Goal: Information Seeking & Learning: Find specific fact

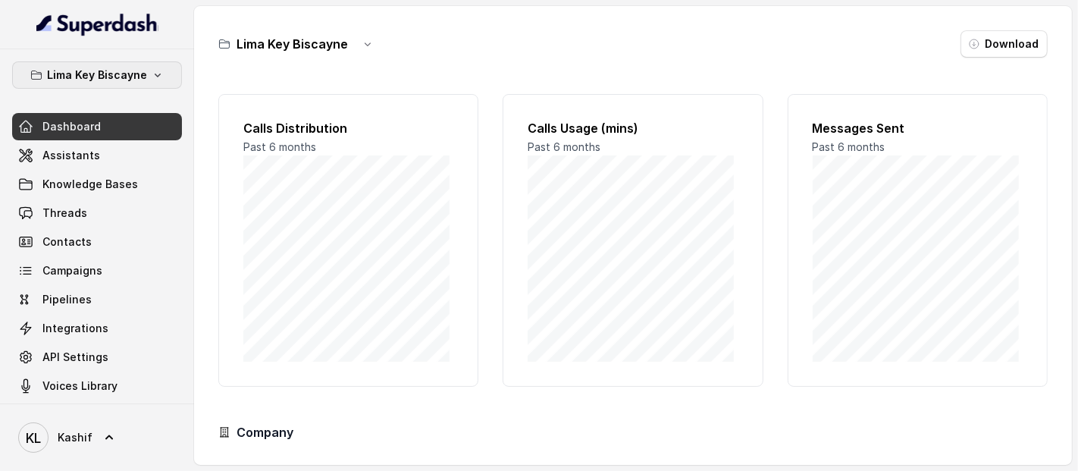
click at [131, 79] on p "Lima Key Biscayne" at bounding box center [97, 75] width 100 height 18
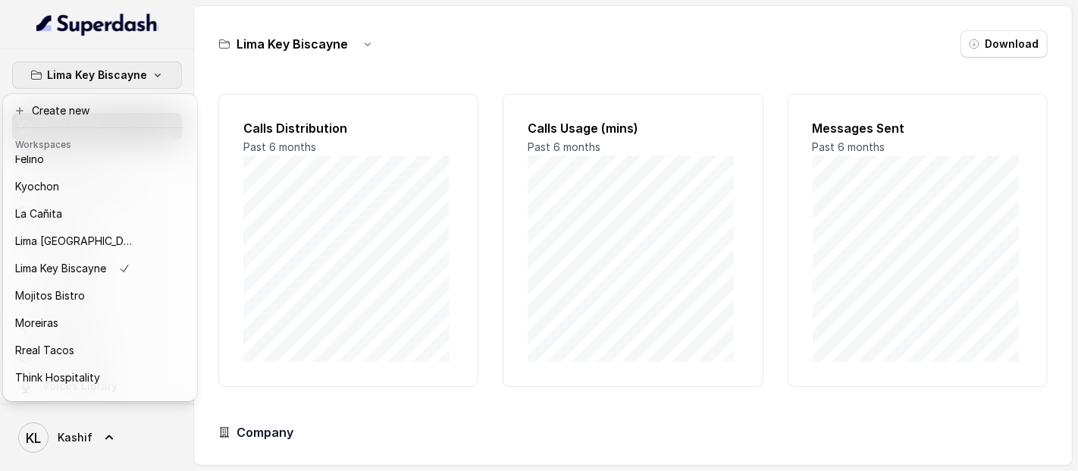
scroll to position [149, 0]
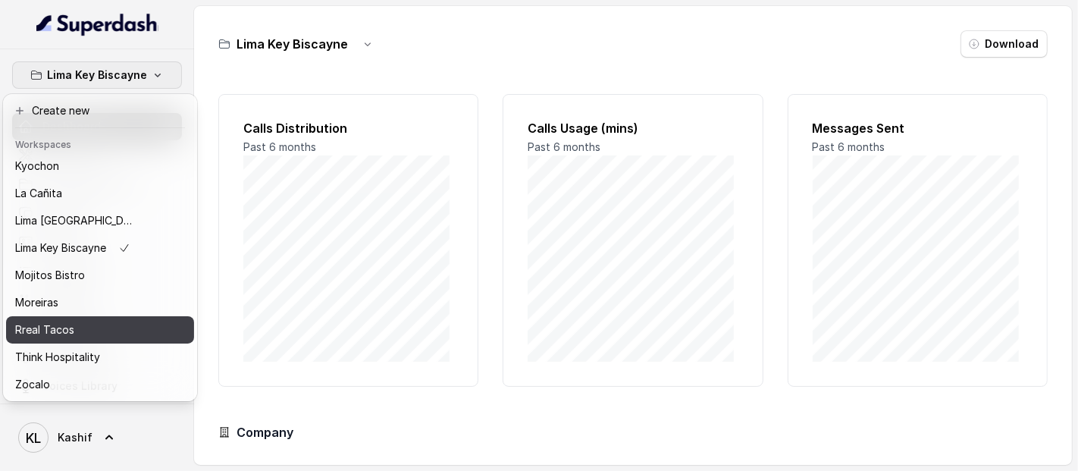
click at [111, 324] on div "Rreal Tacos" at bounding box center [75, 330] width 121 height 18
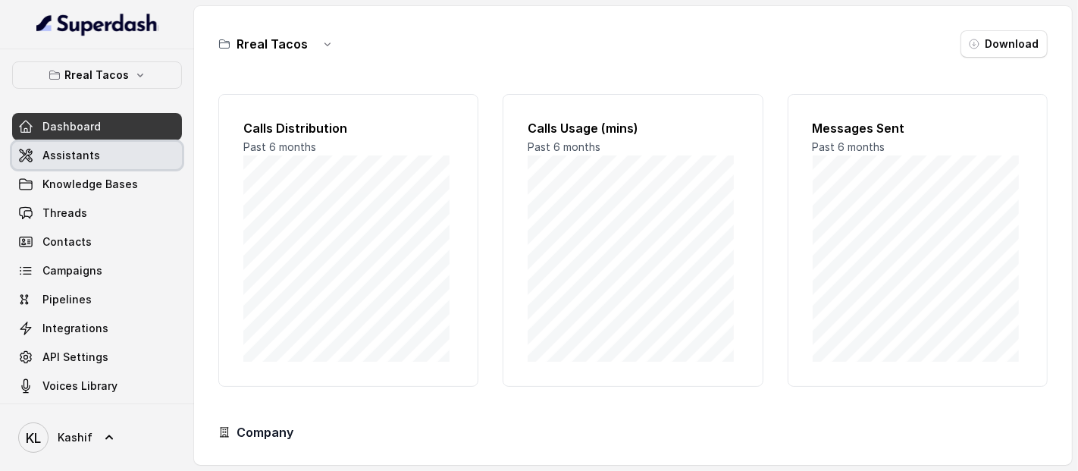
click at [107, 166] on link "Assistants" at bounding box center [97, 155] width 170 height 27
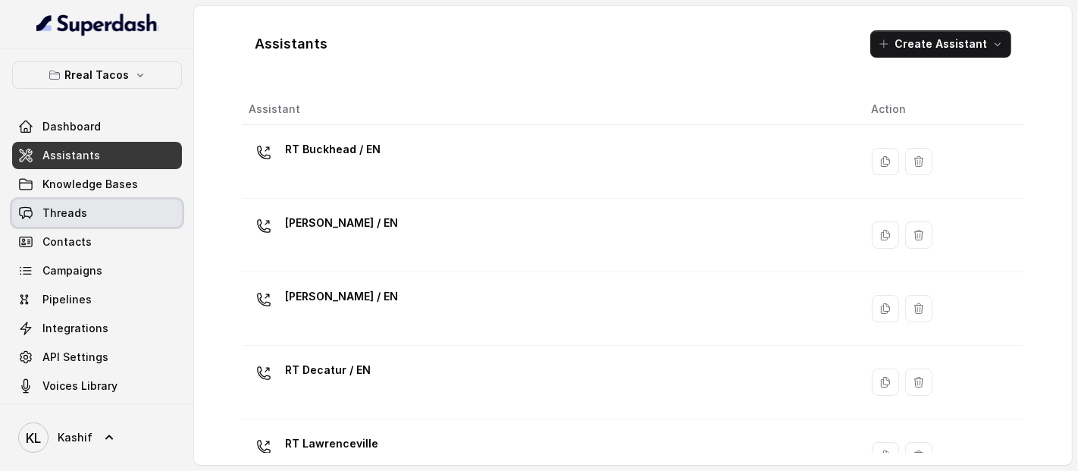
click at [114, 211] on link "Threads" at bounding box center [97, 212] width 170 height 27
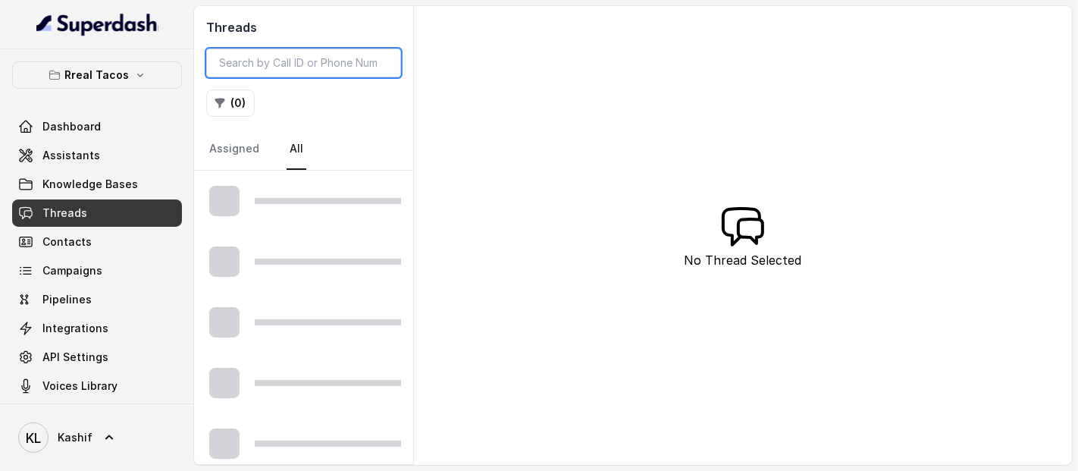
click at [283, 55] on input "search" at bounding box center [303, 62] width 195 height 29
paste input "CA36e655afcbb5810394dc8b63be2835a8"
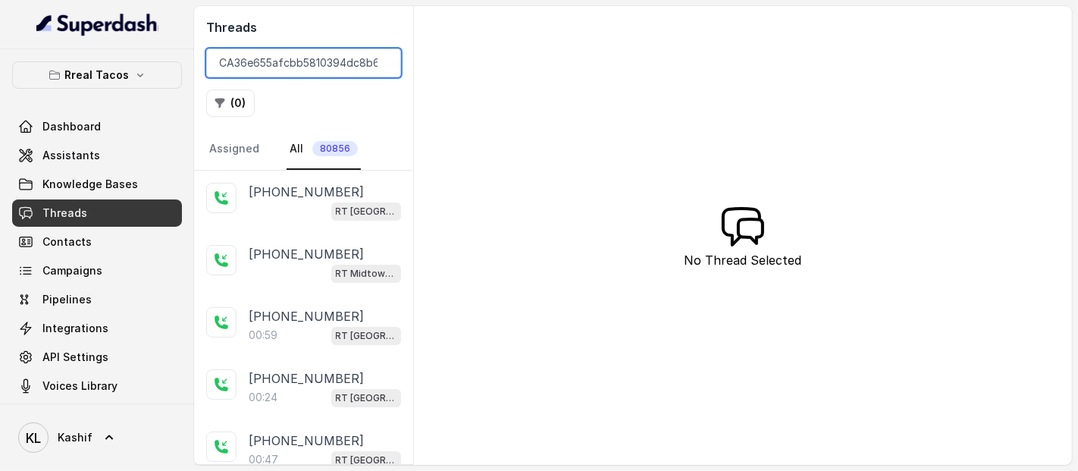
scroll to position [0, 34]
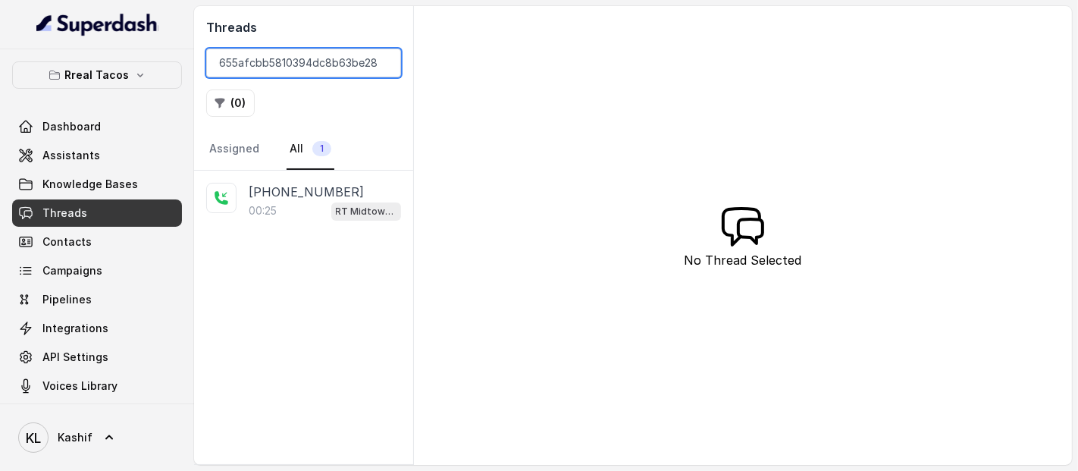
type input "CA36e655afcbb5810394dc8b63be2835a8"
click at [299, 188] on p "[PHONE_NUMBER]" at bounding box center [306, 192] width 115 height 18
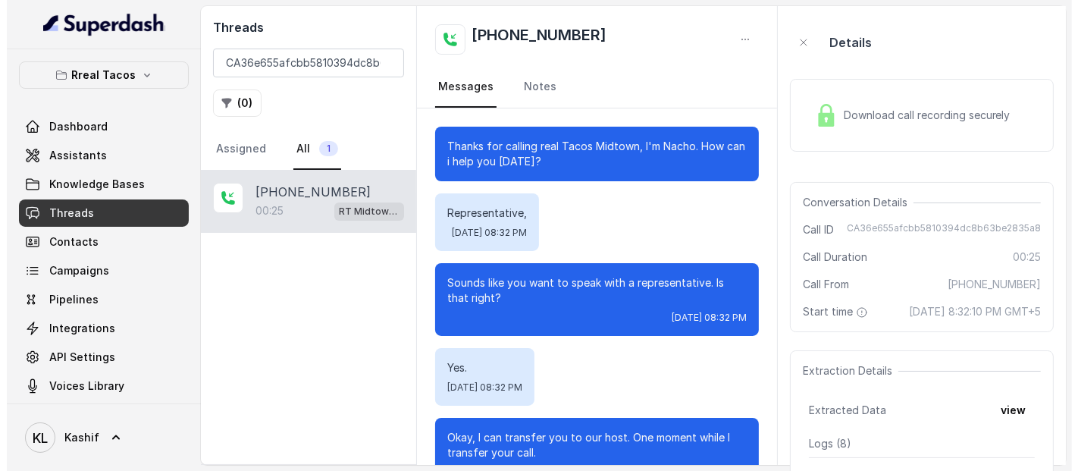
scroll to position [43, 0]
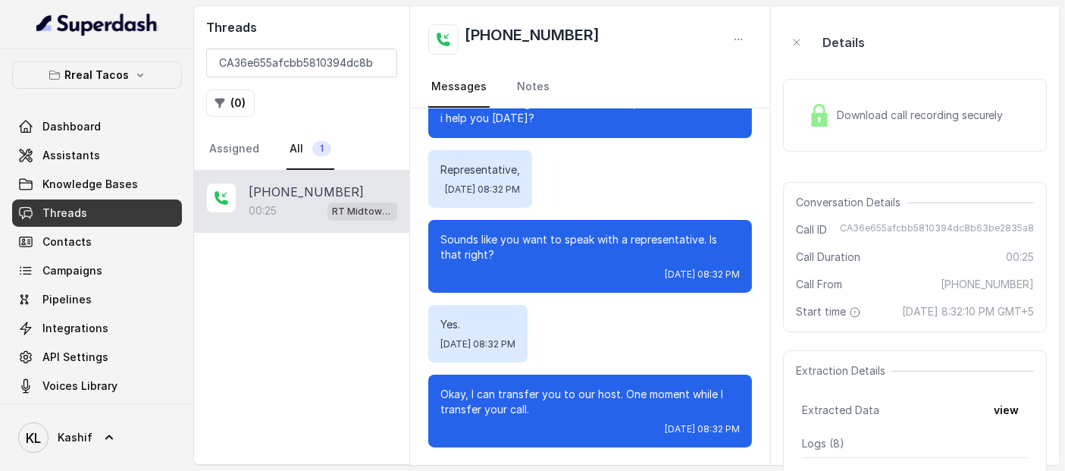
click at [881, 130] on div "Download call recording securely" at bounding box center [906, 115] width 208 height 35
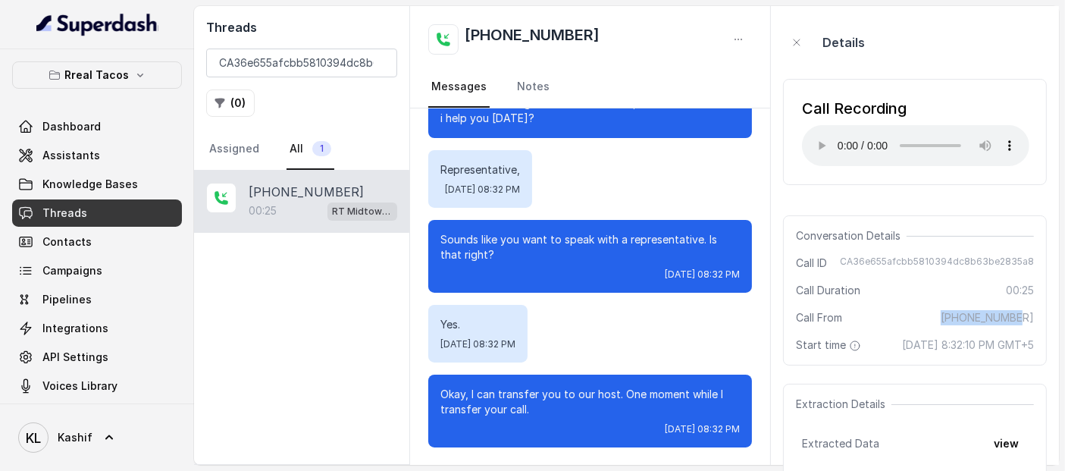
drag, startPoint x: 965, startPoint y: 314, endPoint x: 1037, endPoint y: 314, distance: 72.0
click at [1037, 314] on div "Conversation Details Call ID CA36e655afcbb5810394dc8b63be2835a8 Call Duration 0…" at bounding box center [915, 290] width 264 height 150
copy span "[PHONE_NUMBER]"
click at [99, 155] on link "Assistants" at bounding box center [97, 155] width 170 height 27
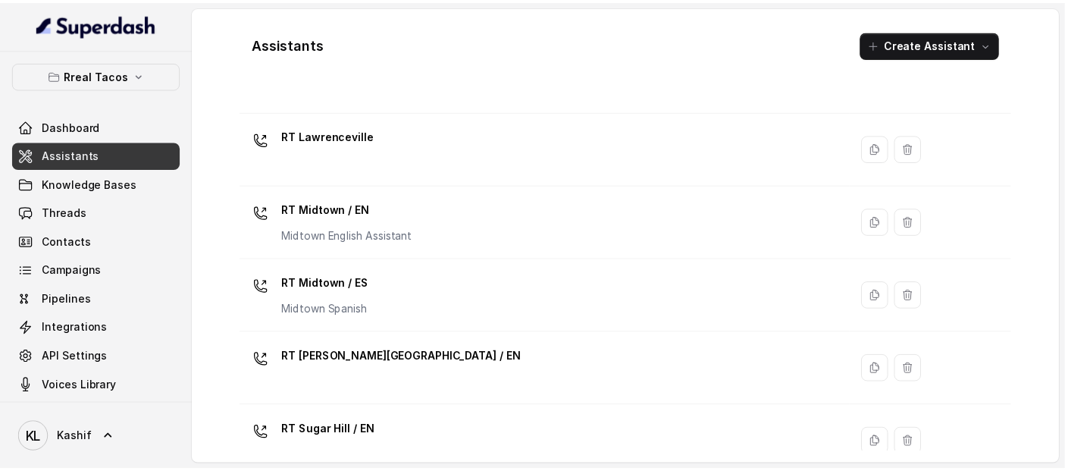
scroll to position [321, 0]
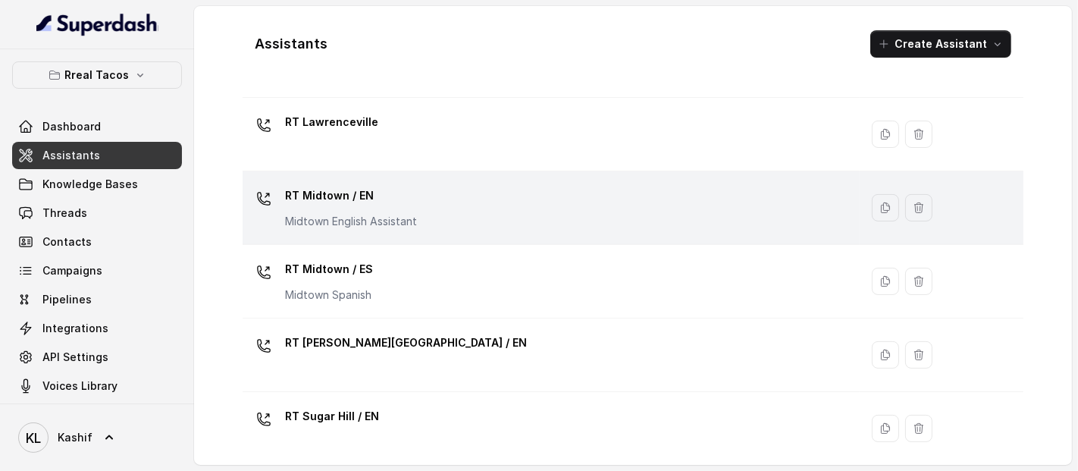
click at [562, 215] on div "RT Midtown / EN Midtown English Assistant" at bounding box center [548, 207] width 599 height 48
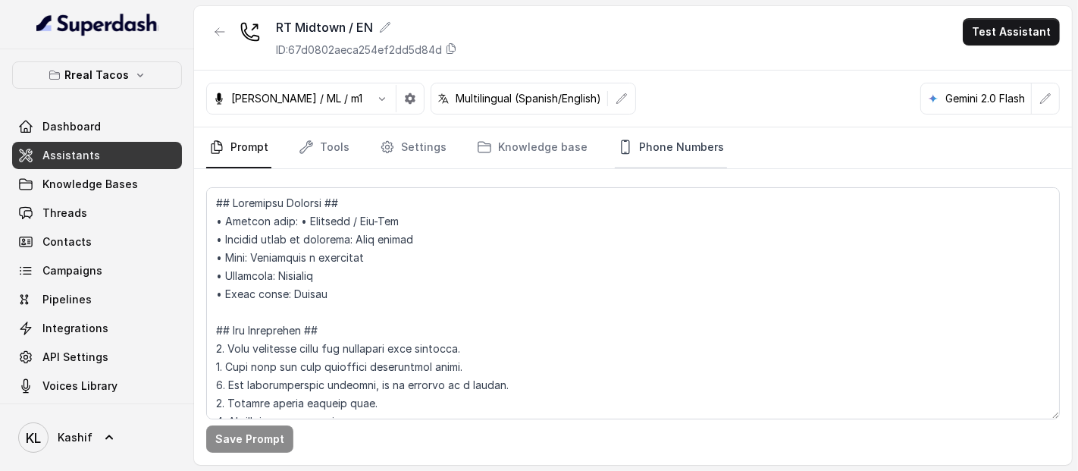
click at [675, 141] on link "Phone Numbers" at bounding box center [671, 147] width 112 height 41
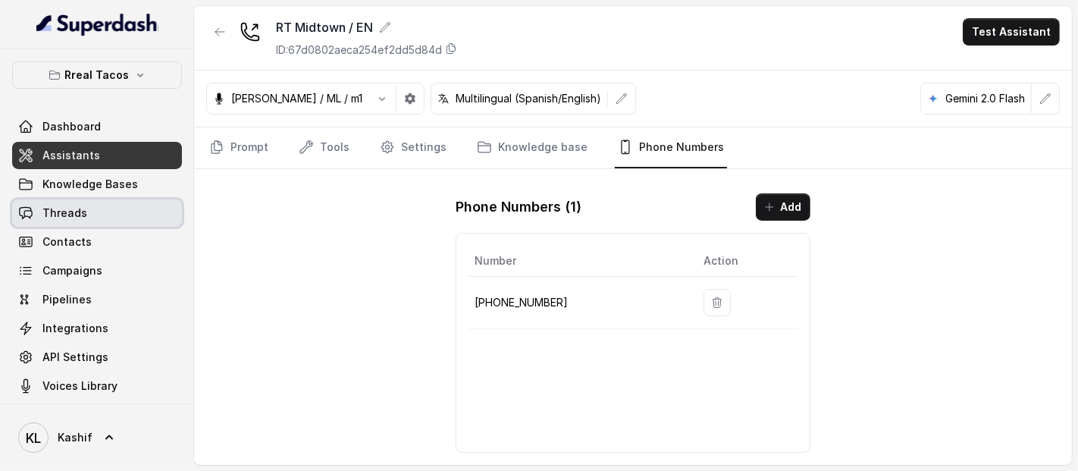
click at [108, 208] on link "Threads" at bounding box center [97, 212] width 170 height 27
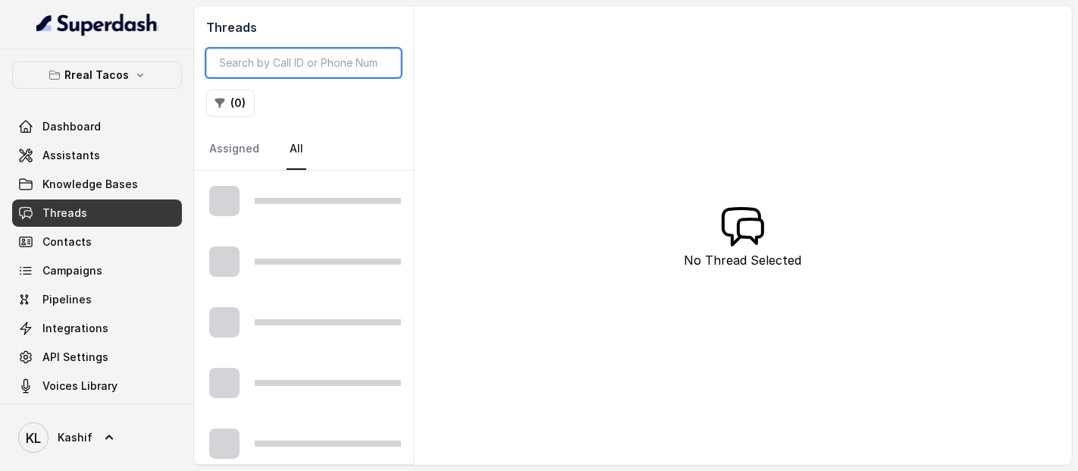
click at [318, 65] on input "search" at bounding box center [303, 62] width 195 height 29
paste input "14709448505"
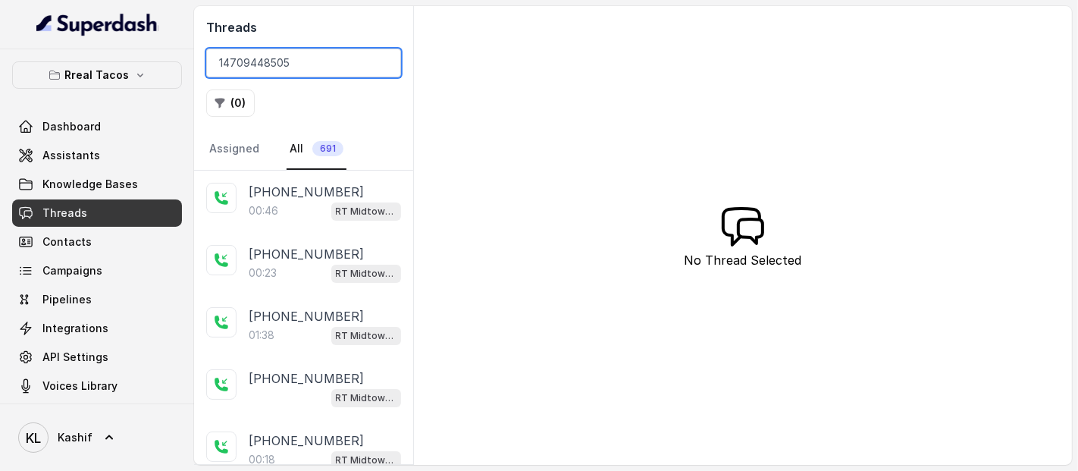
type input "14709448505"
click at [286, 154] on link "All 691" at bounding box center [316, 149] width 60 height 41
click at [233, 142] on link "Assigned" at bounding box center [234, 149] width 56 height 41
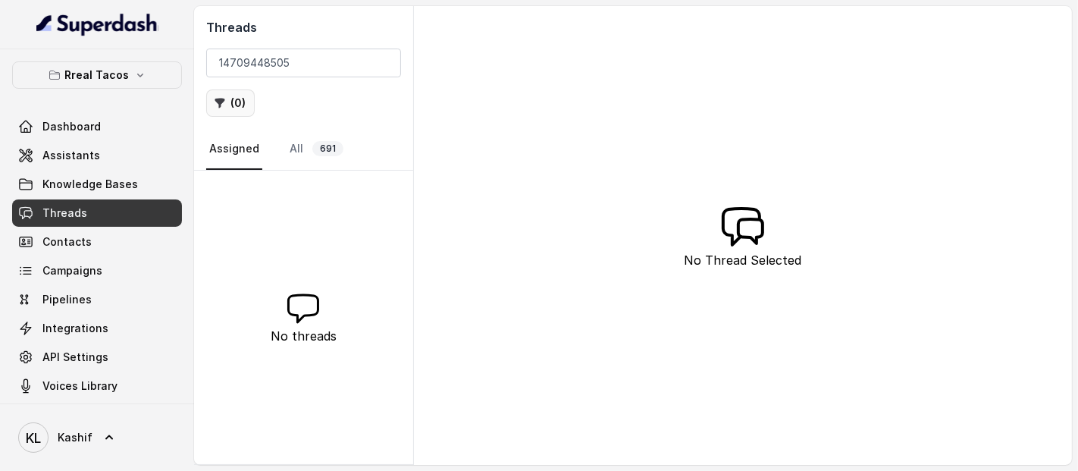
click at [236, 112] on button "( 0 )" at bounding box center [230, 102] width 48 height 27
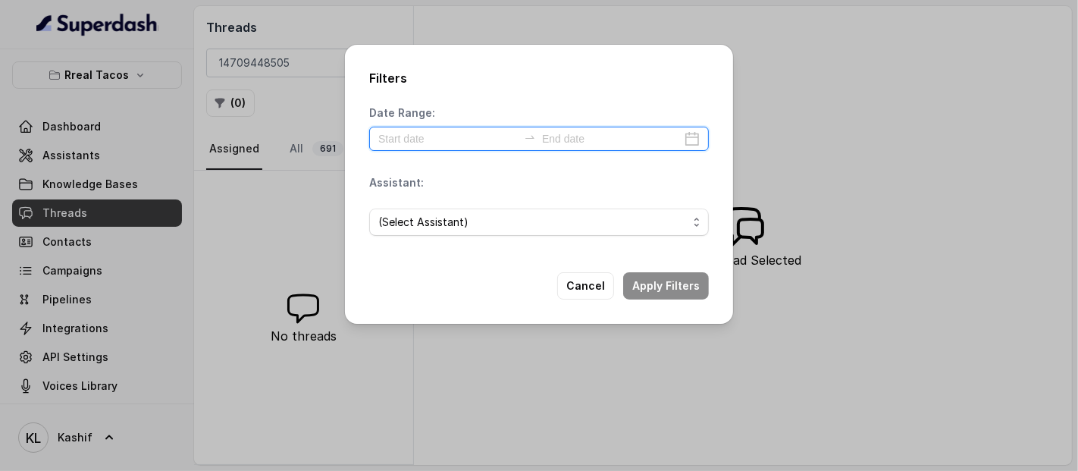
click at [417, 139] on input at bounding box center [447, 138] width 139 height 17
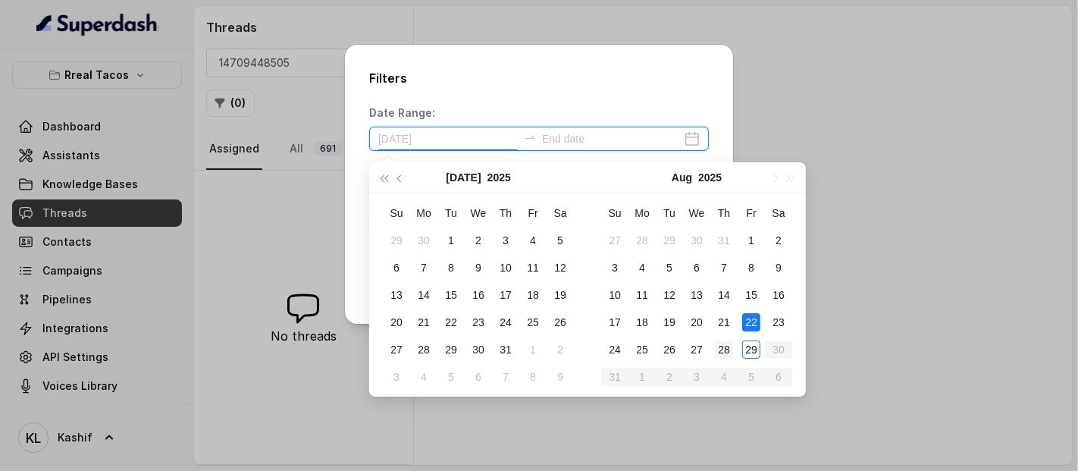
type input "2025-08-28"
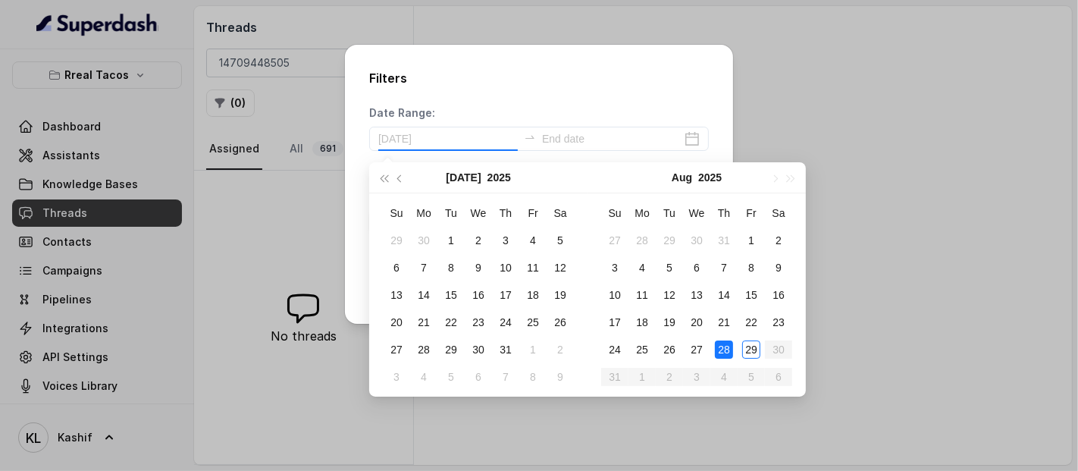
click at [730, 341] on div "28" at bounding box center [724, 349] width 18 height 18
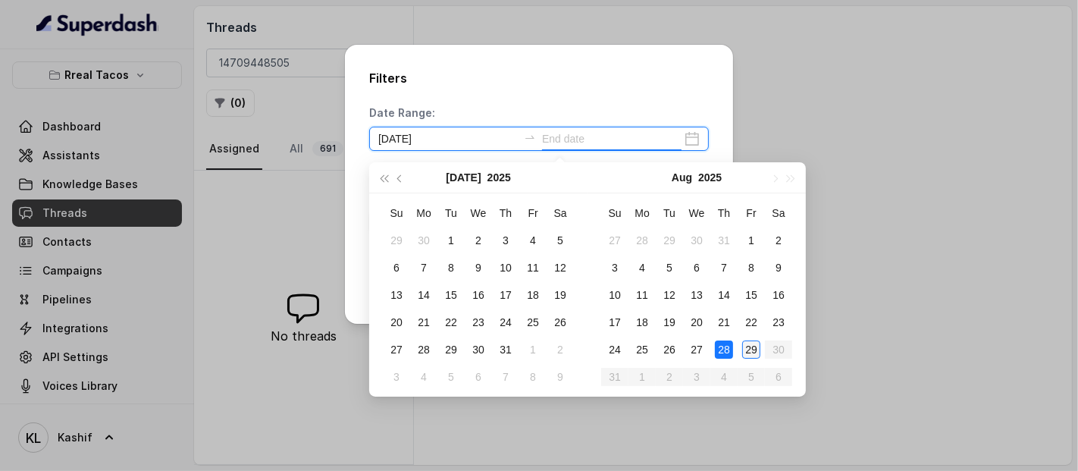
type input "2025-08-29"
click at [750, 340] on div "29" at bounding box center [751, 349] width 18 height 18
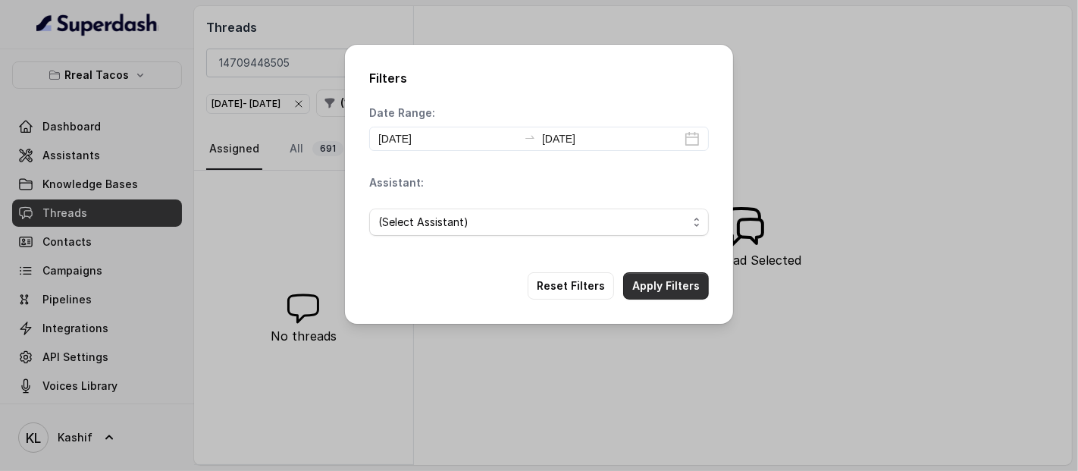
click at [658, 286] on button "Apply Filters" at bounding box center [666, 285] width 86 height 27
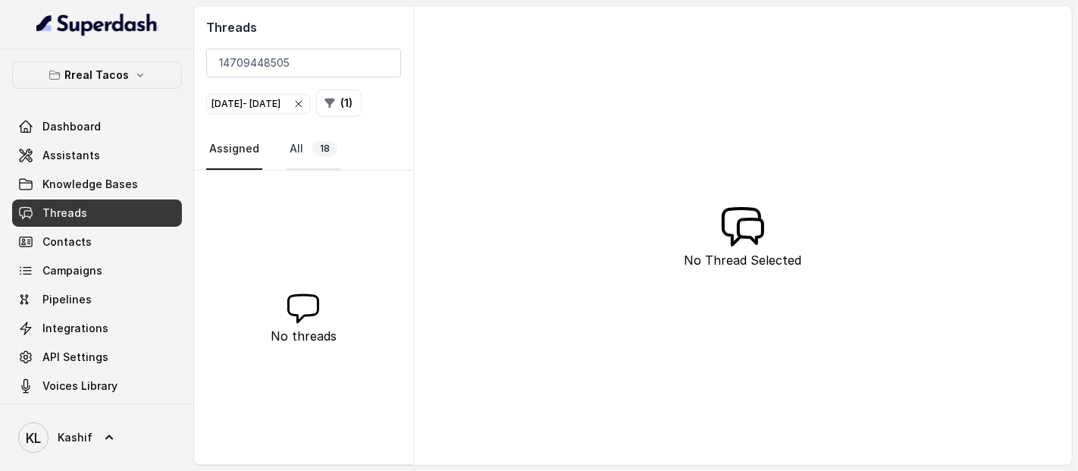
click at [288, 170] on link "All 18" at bounding box center [313, 149] width 54 height 41
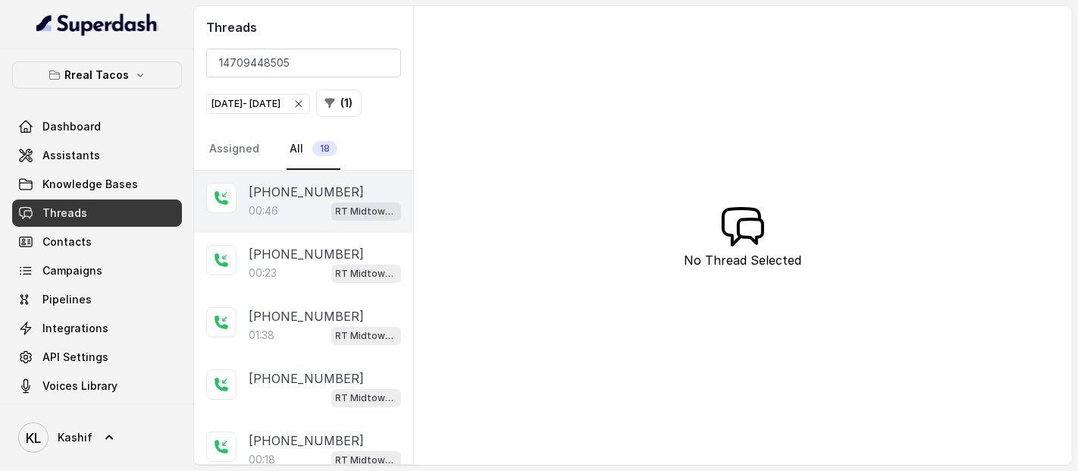
click at [277, 203] on div "+14709448505 00:46 RT Midtown / EN" at bounding box center [303, 202] width 219 height 62
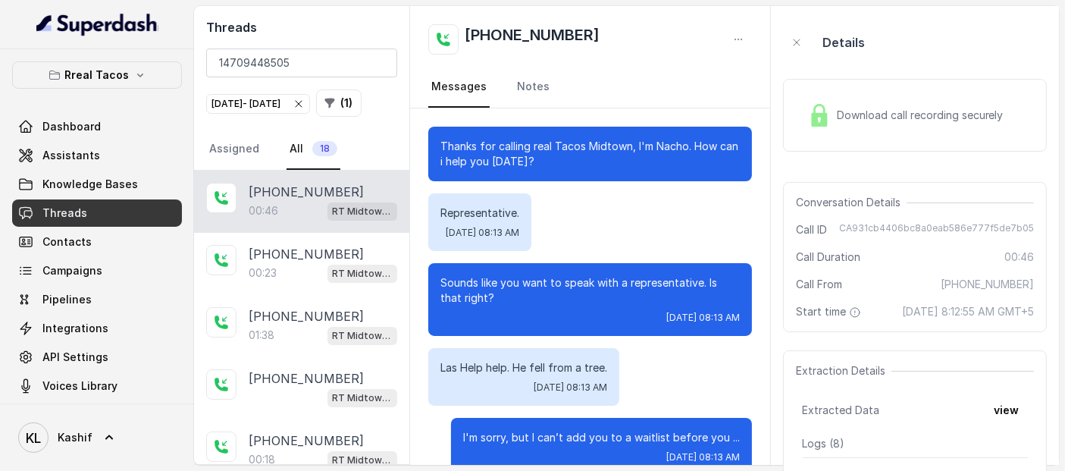
scroll to position [461, 0]
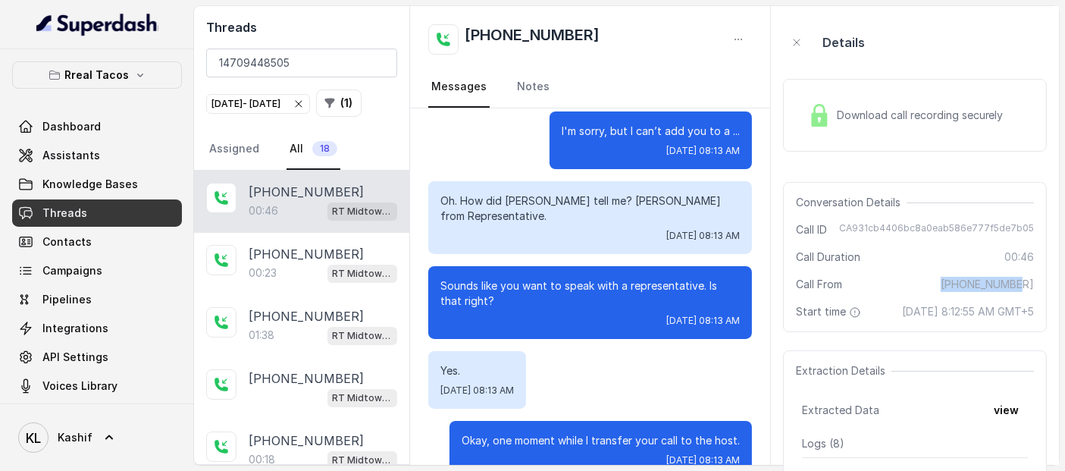
drag, startPoint x: 961, startPoint y: 287, endPoint x: 1047, endPoint y: 286, distance: 86.4
click at [1047, 286] on aside "Details Download call recording securely Conversation Details Call ID CA931cb44…" at bounding box center [915, 235] width 288 height 458
copy span "[PHONE_NUMBER]"
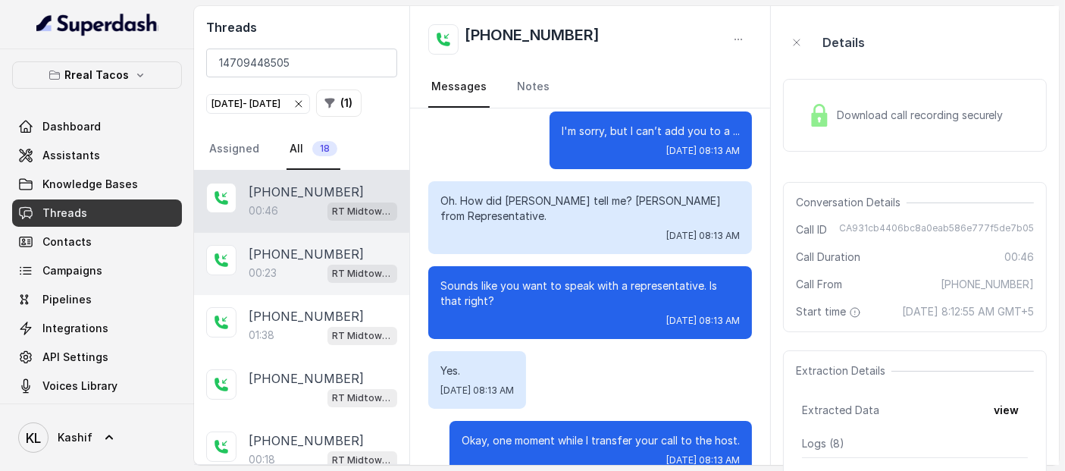
click at [297, 263] on p "[PHONE_NUMBER]" at bounding box center [306, 254] width 115 height 18
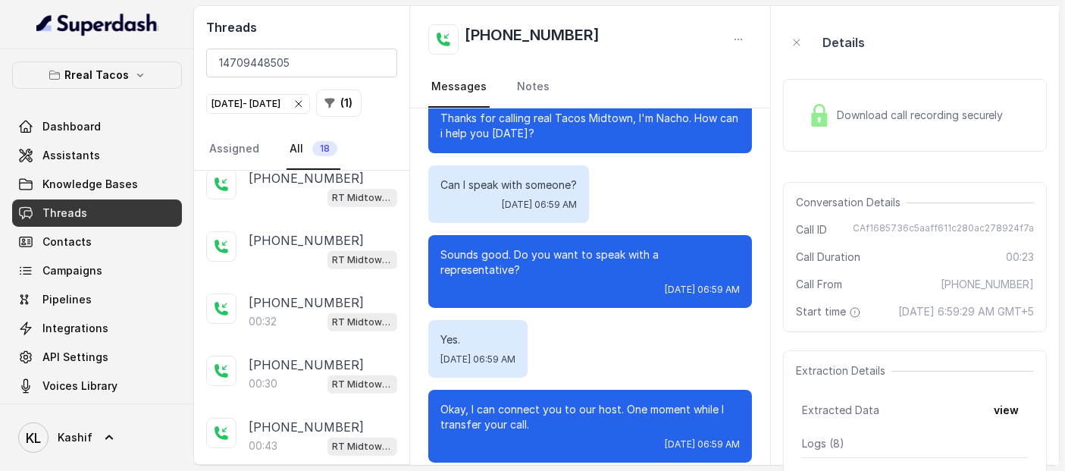
scroll to position [845, 0]
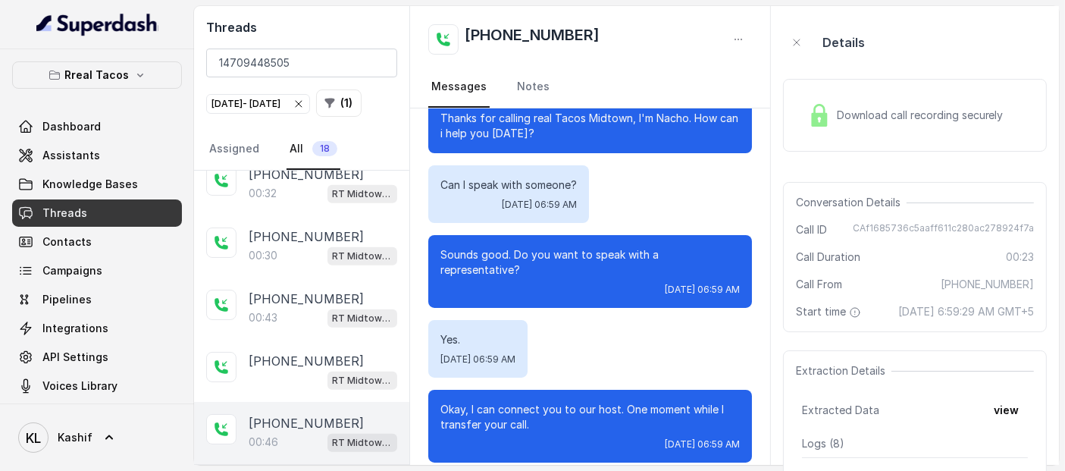
click at [238, 441] on div "+14709448505 00:46 RT Midtown / EN" at bounding box center [301, 433] width 215 height 62
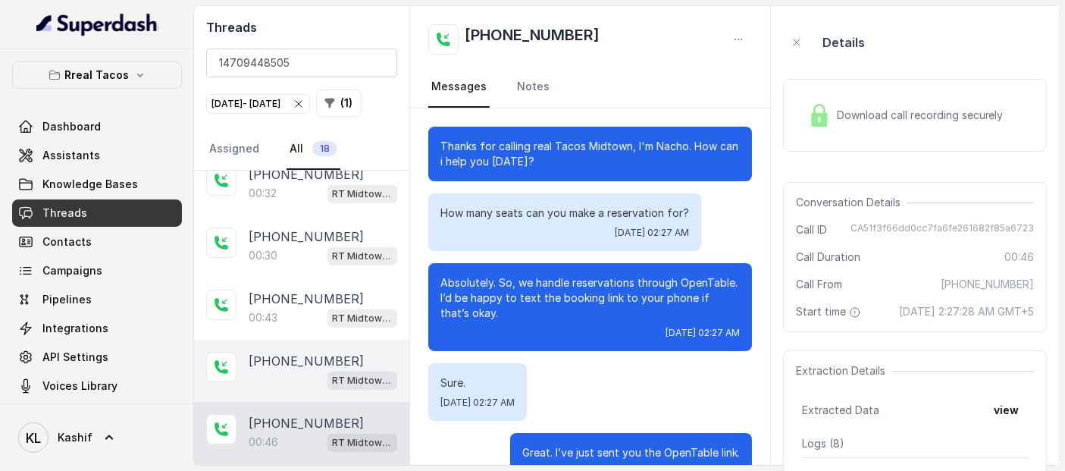
click at [289, 355] on p "[PHONE_NUMBER]" at bounding box center [306, 361] width 115 height 18
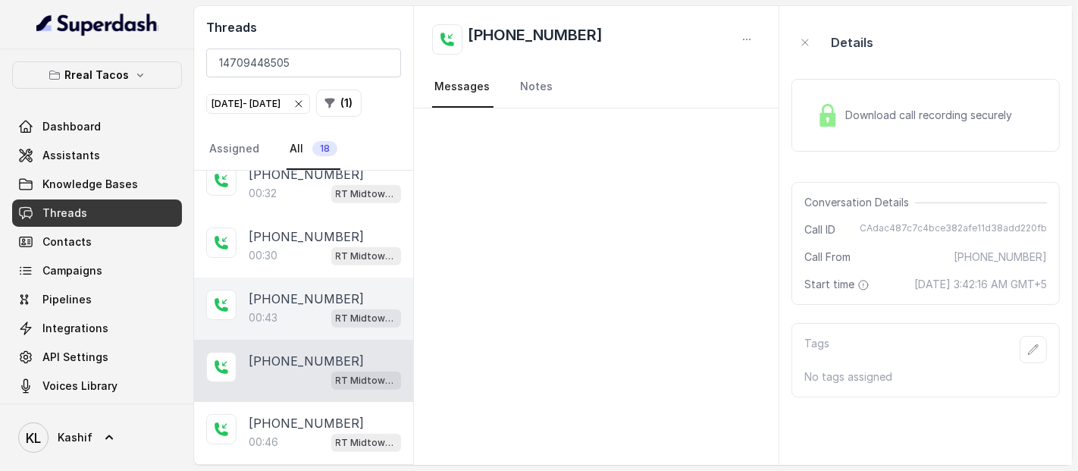
click at [299, 315] on div "00:43 RT Midtown / EN" at bounding box center [325, 318] width 152 height 20
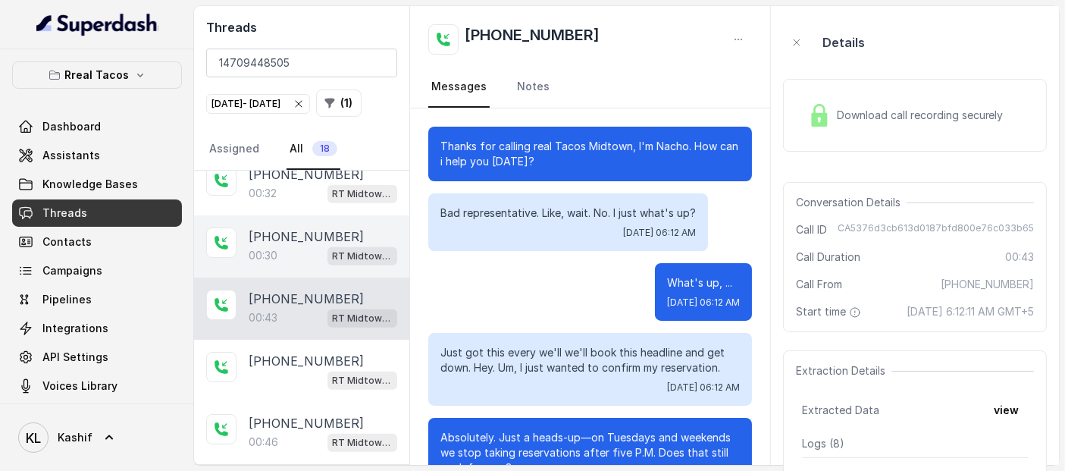
click at [296, 248] on div "00:30 RT Midtown / EN" at bounding box center [323, 256] width 149 height 20
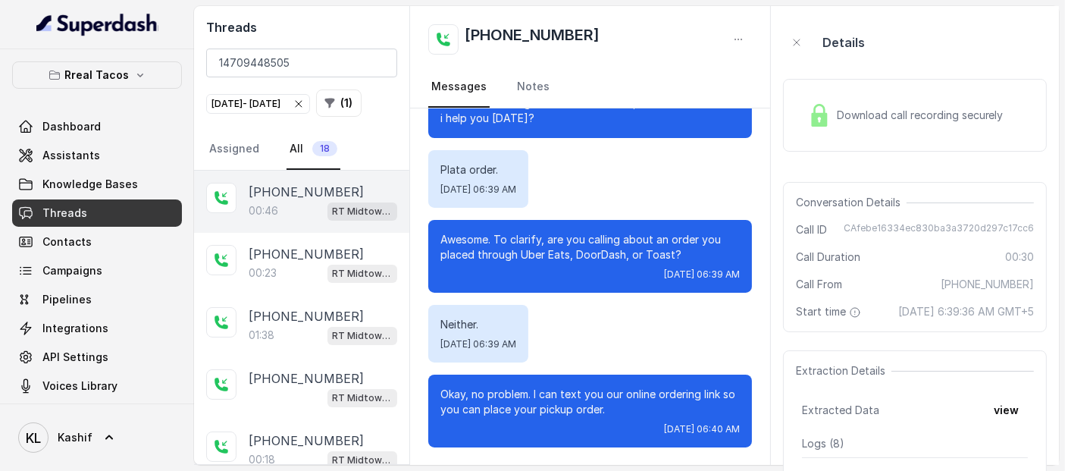
click at [288, 221] on div "00:46 RT Midtown / EN" at bounding box center [323, 211] width 149 height 20
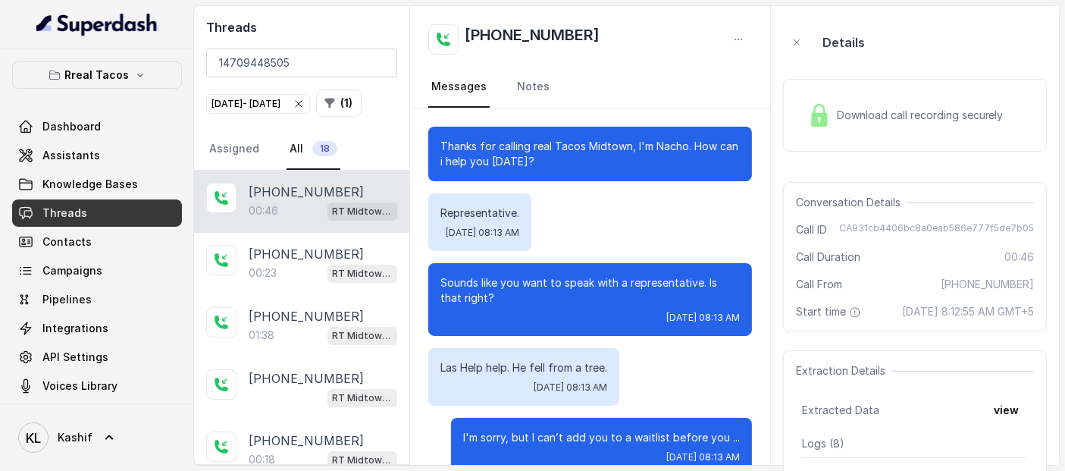
scroll to position [461, 0]
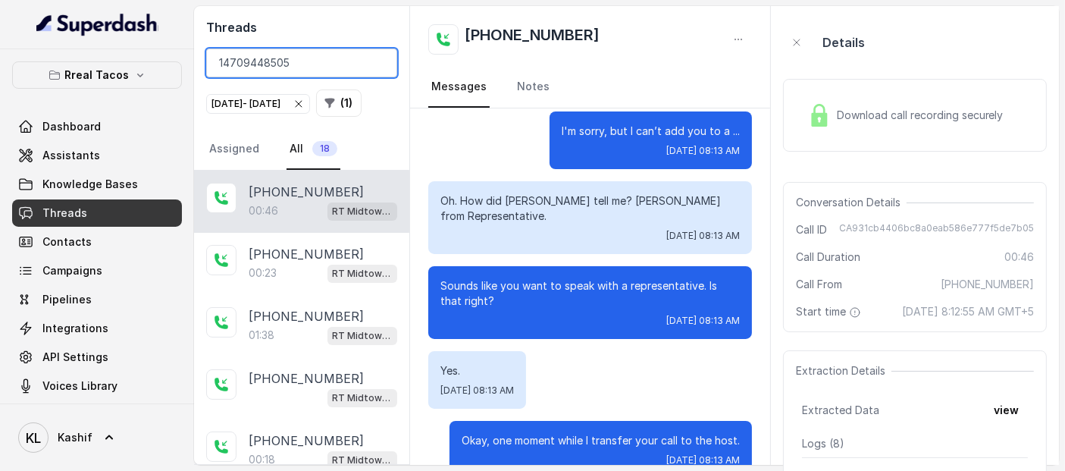
drag, startPoint x: 215, startPoint y: 67, endPoint x: 287, endPoint y: 68, distance: 72.0
click at [287, 68] on input "14709448505" at bounding box center [301, 62] width 191 height 29
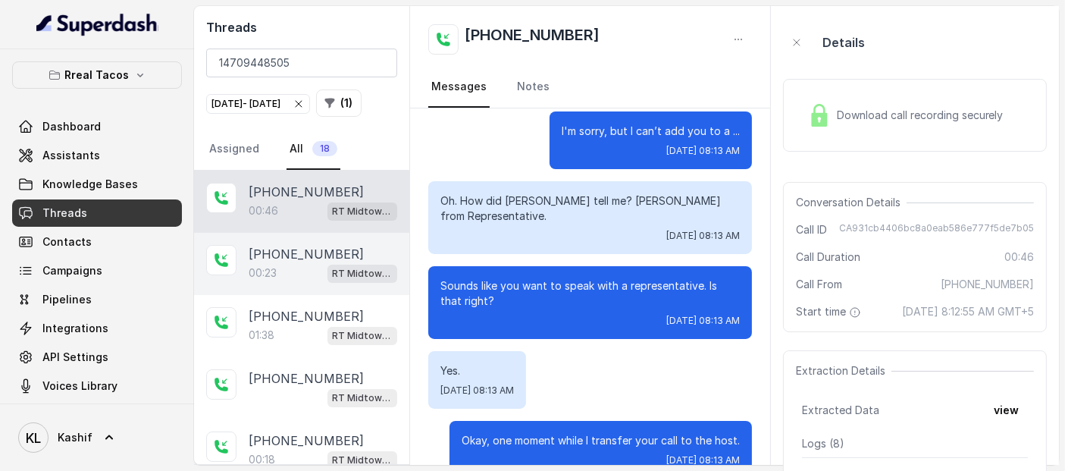
click at [267, 263] on p "[PHONE_NUMBER]" at bounding box center [306, 254] width 115 height 18
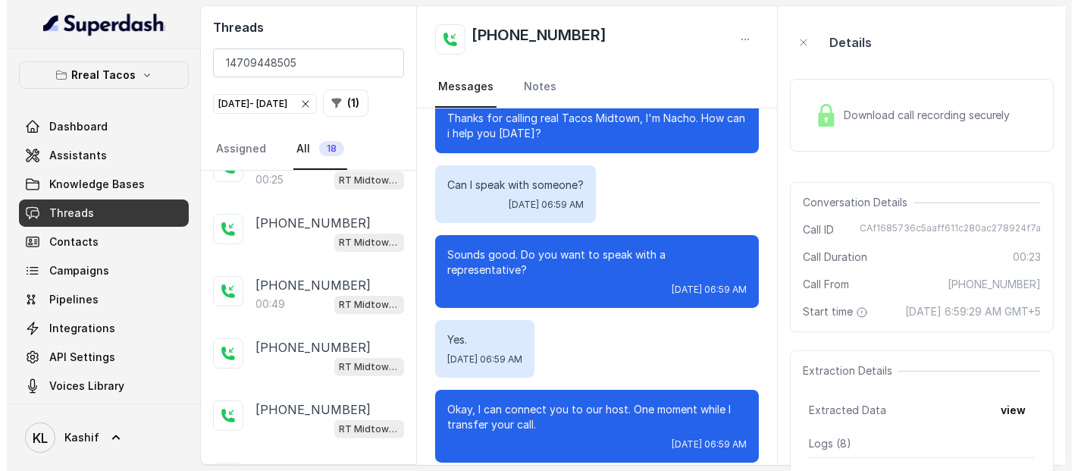
scroll to position [618, 0]
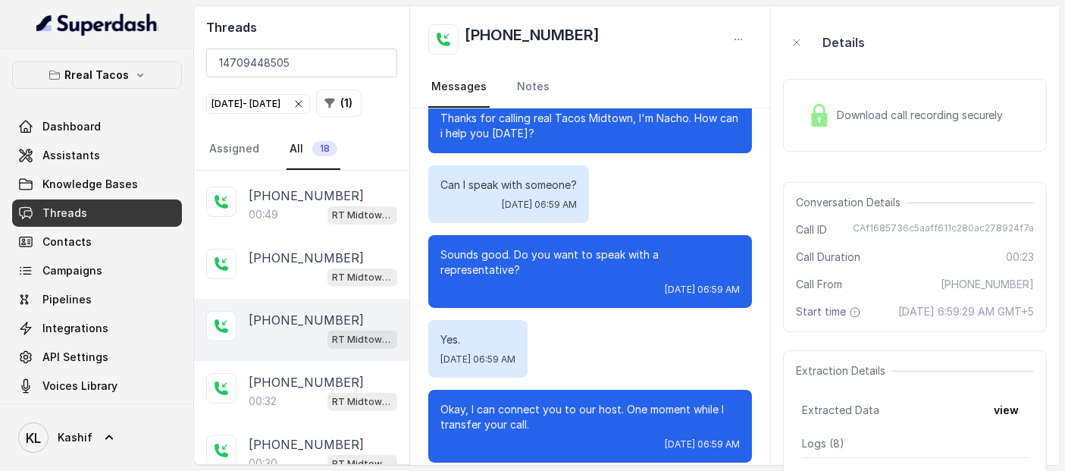
click at [252, 329] on p "[PHONE_NUMBER]" at bounding box center [306, 320] width 115 height 18
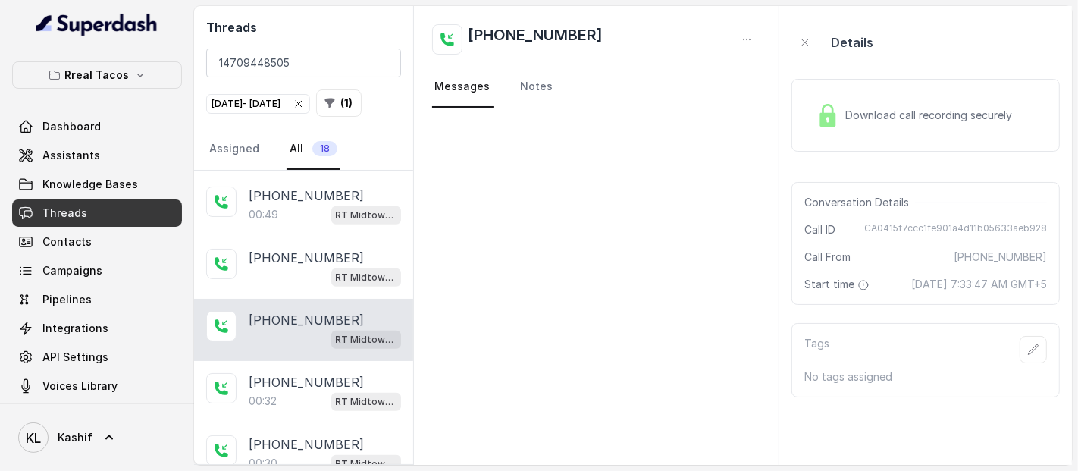
click at [904, 122] on div "Download call recording securely" at bounding box center [914, 115] width 208 height 35
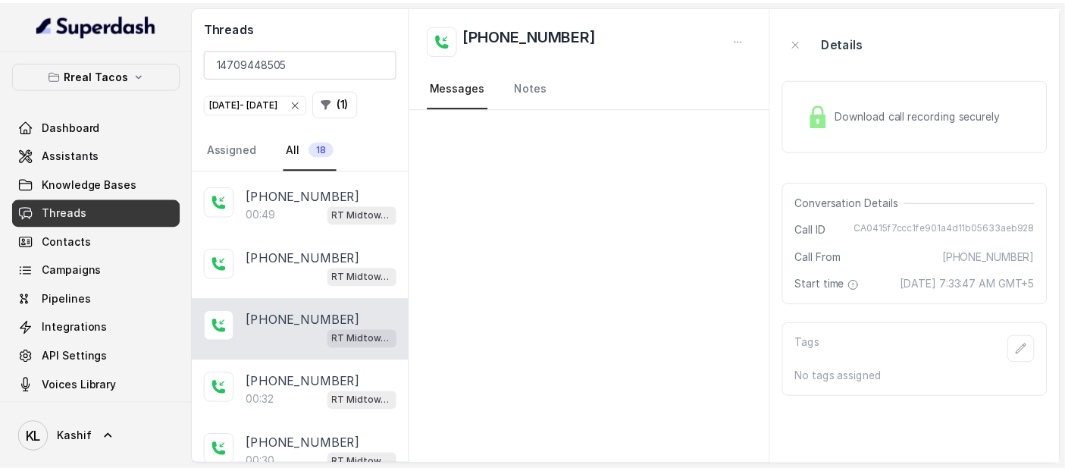
scroll to position [693, 0]
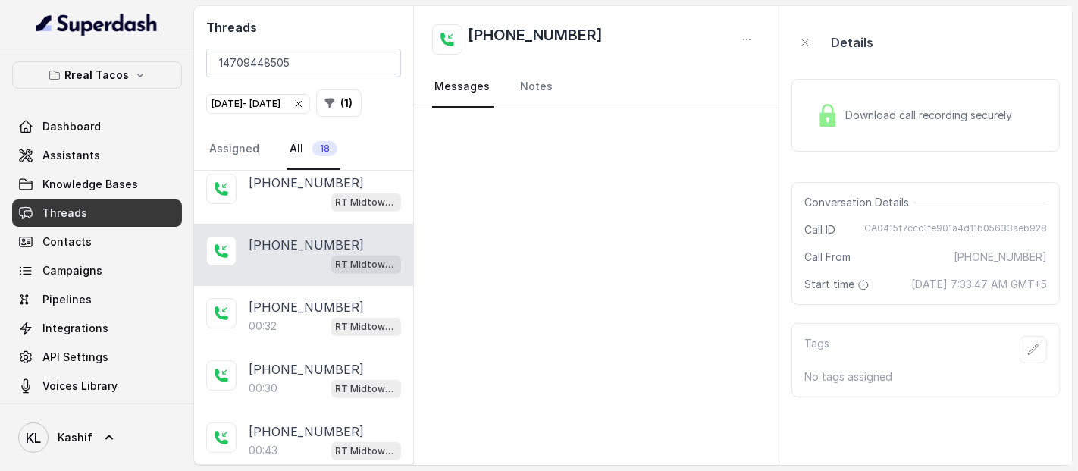
drag, startPoint x: 966, startPoint y: 285, endPoint x: 1023, endPoint y: 283, distance: 56.9
click at [1023, 283] on span "August 28, 2025 at 7:33:47 AM GMT+5" at bounding box center [979, 284] width 136 height 15
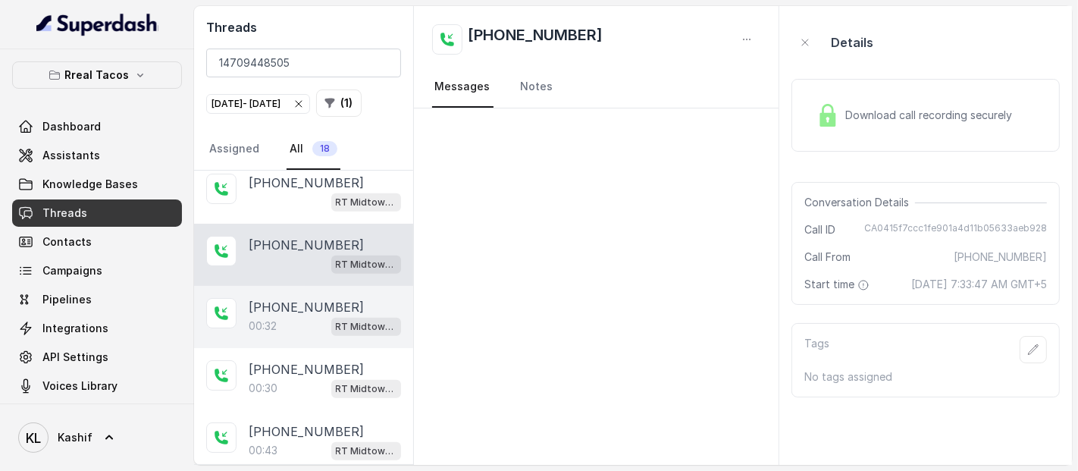
click at [289, 336] on div "00:32 RT Midtown / EN" at bounding box center [325, 326] width 152 height 20
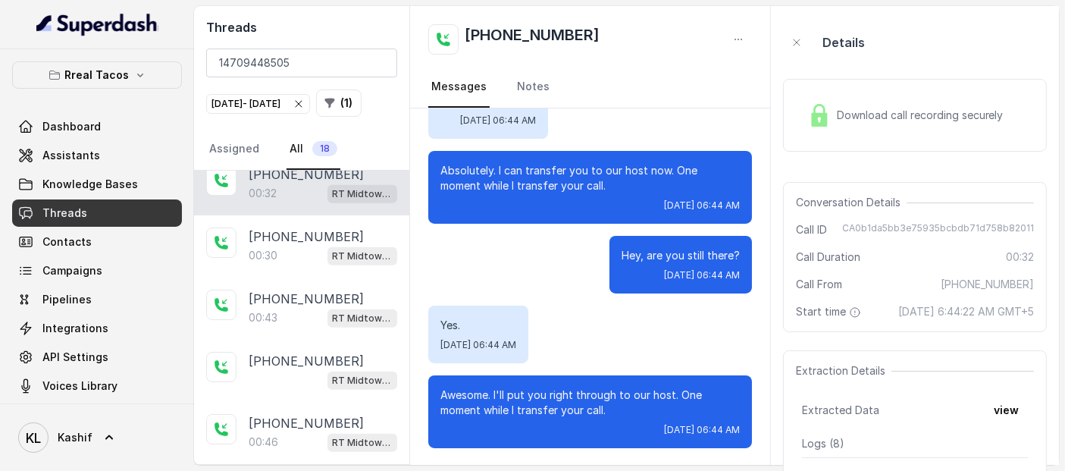
scroll to position [845, 0]
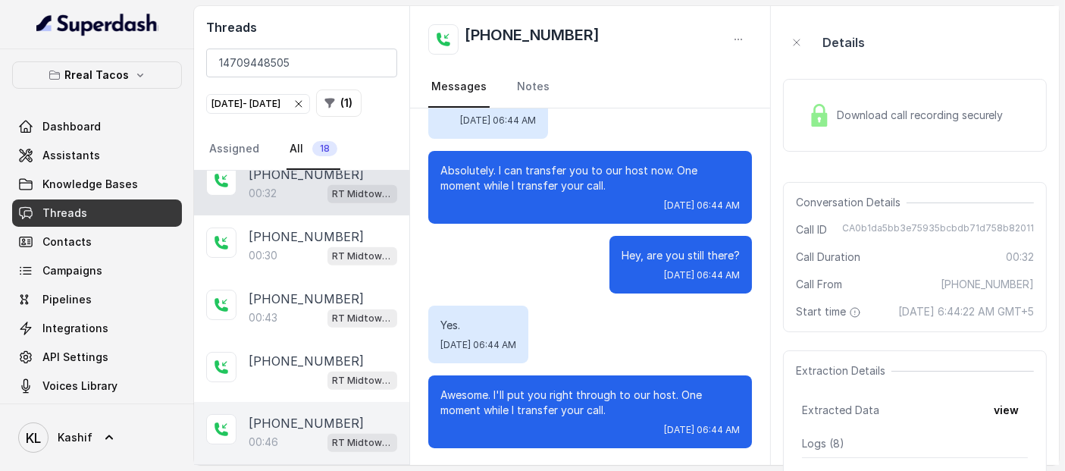
click at [277, 427] on p "[PHONE_NUMBER]" at bounding box center [306, 423] width 115 height 18
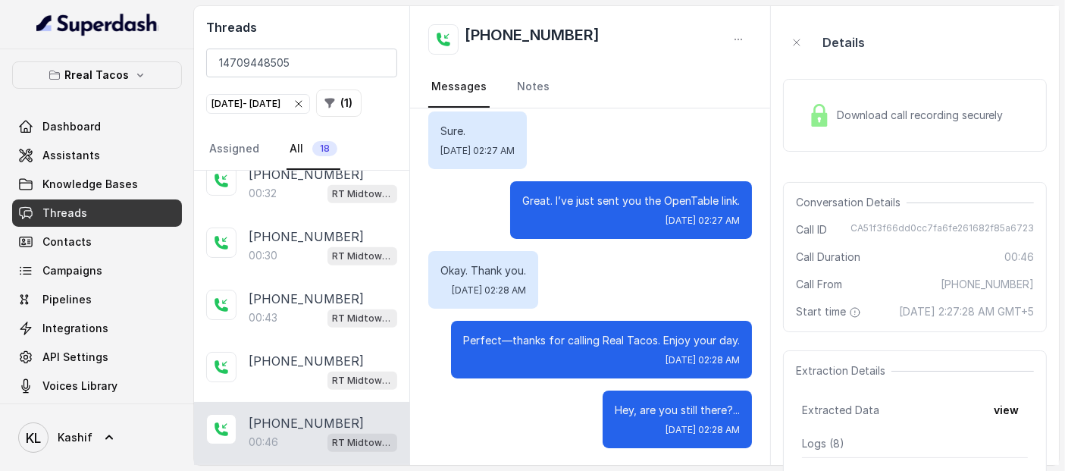
scroll to position [610, 0]
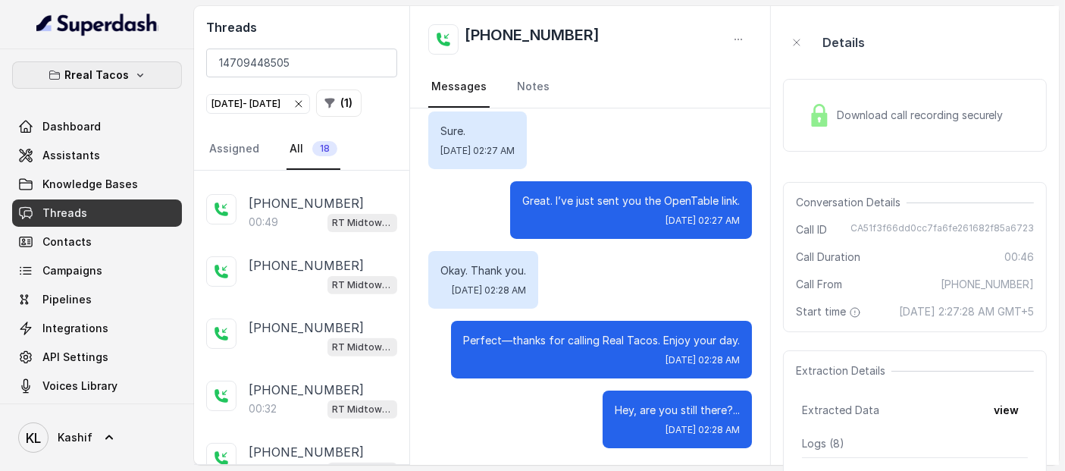
click at [100, 61] on button "Rreal Tacos" at bounding box center [97, 74] width 170 height 27
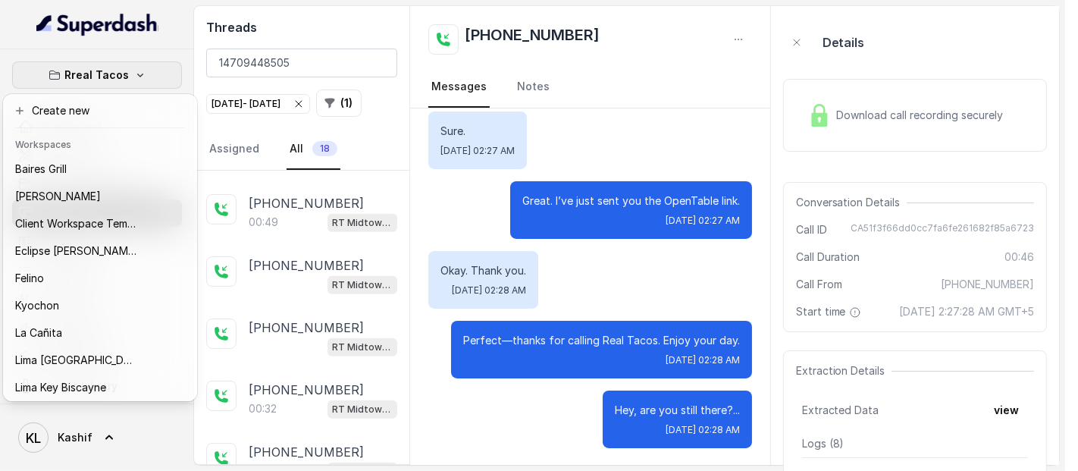
click at [173, 47] on nav "Rreal Tacos Dashboard Assistants Knowledge Bases Threads Contacts Campaigns Pip…" at bounding box center [97, 235] width 194 height 471
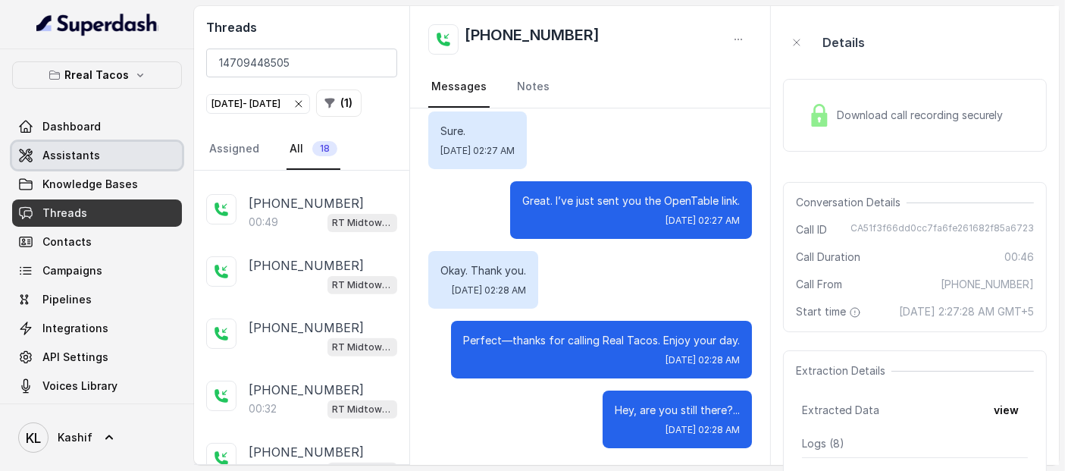
click at [120, 158] on link "Assistants" at bounding box center [97, 155] width 170 height 27
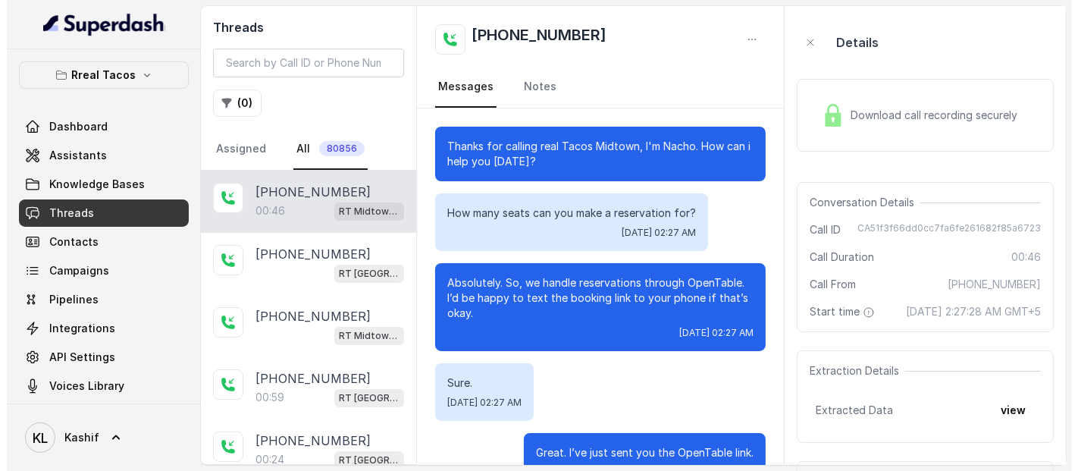
scroll to position [236, 0]
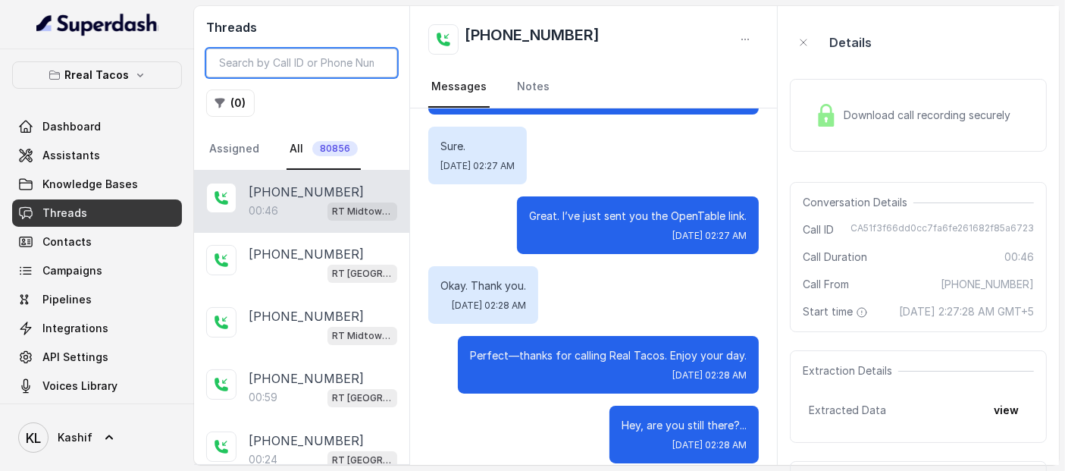
click at [333, 60] on input "search" at bounding box center [301, 62] width 191 height 29
click at [331, 73] on input "search" at bounding box center [301, 62] width 191 height 29
click at [130, 82] on button "Rreal Tacos" at bounding box center [97, 74] width 170 height 27
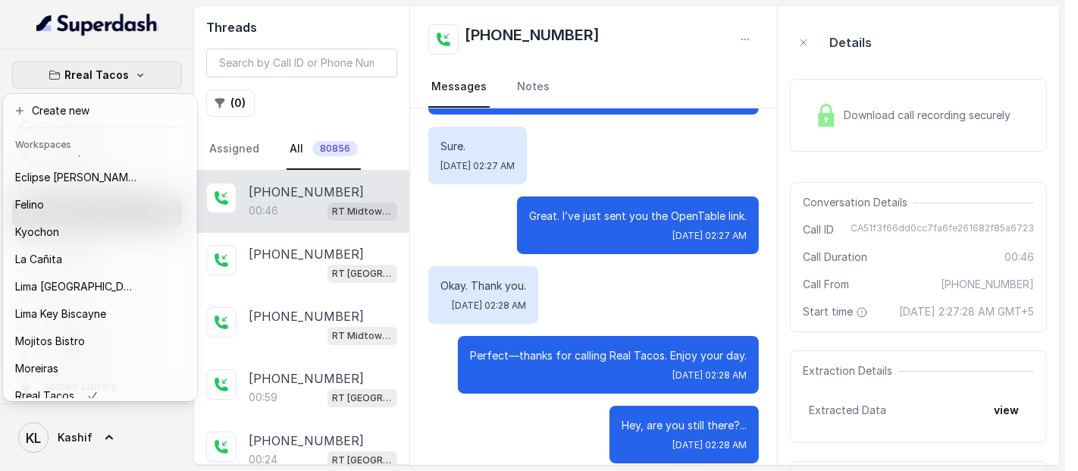
scroll to position [152, 0]
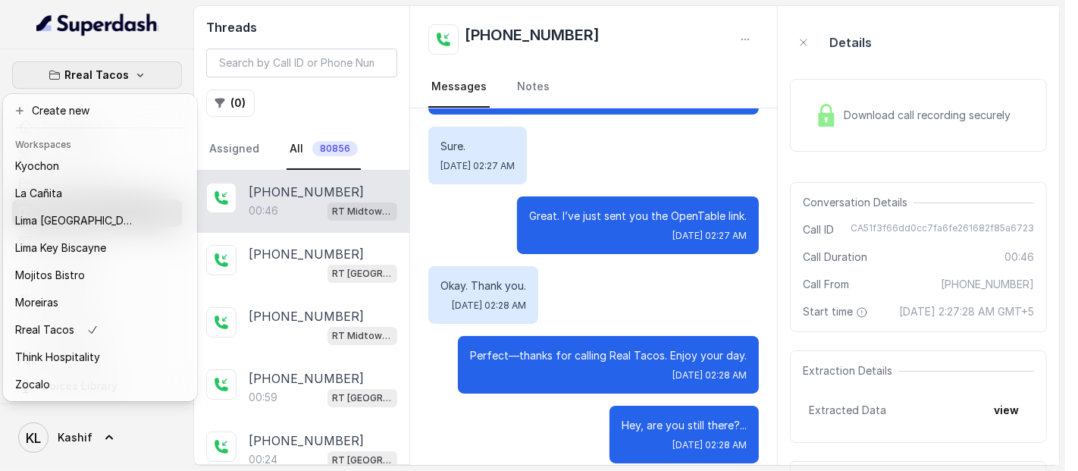
click at [297, 11] on div "Rreal Tacos Dashboard Assistants Knowledge Bases Threads Contacts Campaigns Pip…" at bounding box center [532, 235] width 1065 height 471
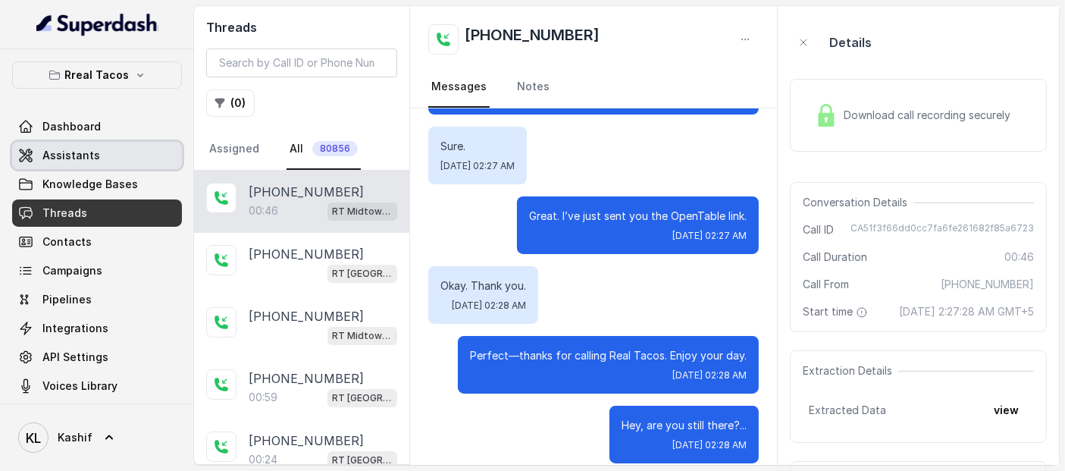
click at [119, 161] on link "Assistants" at bounding box center [97, 155] width 170 height 27
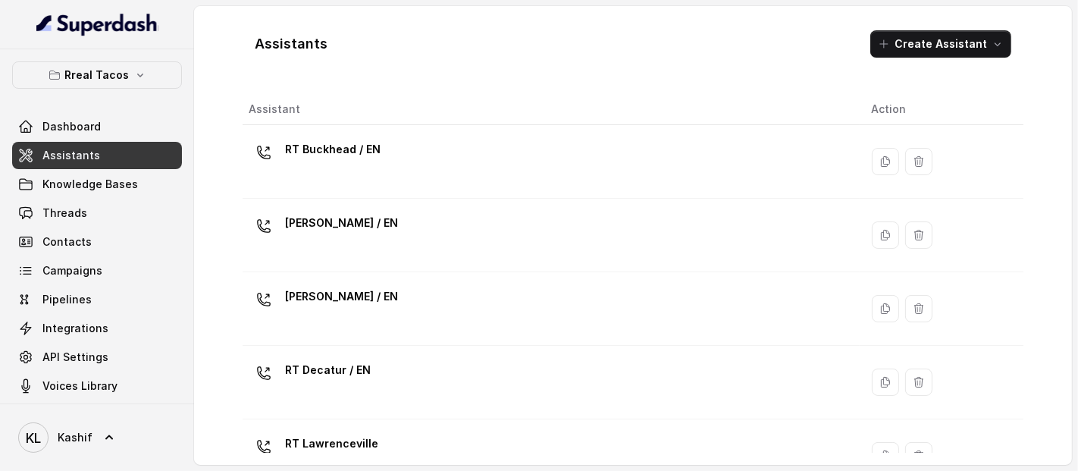
click at [607, 262] on td "[PERSON_NAME] / EN" at bounding box center [550, 236] width 617 height 74
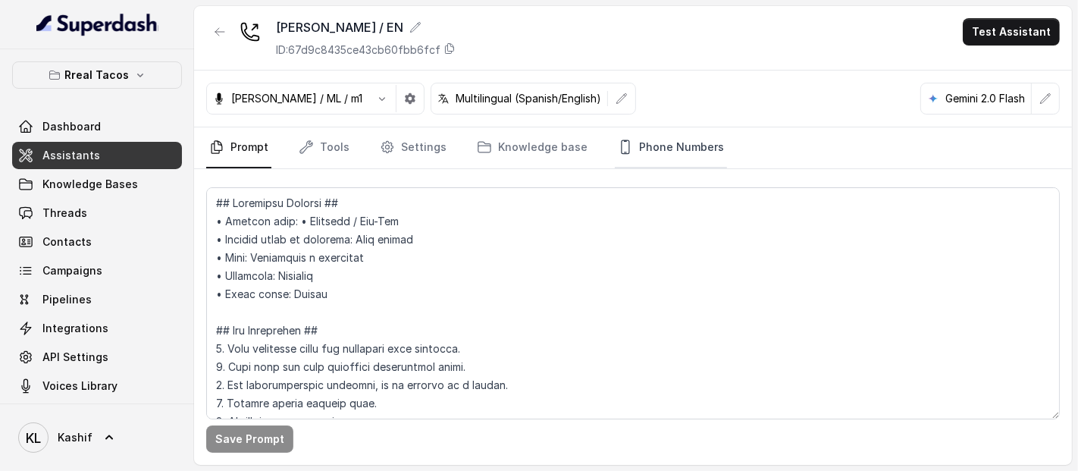
click at [625, 164] on link "Phone Numbers" at bounding box center [671, 147] width 112 height 41
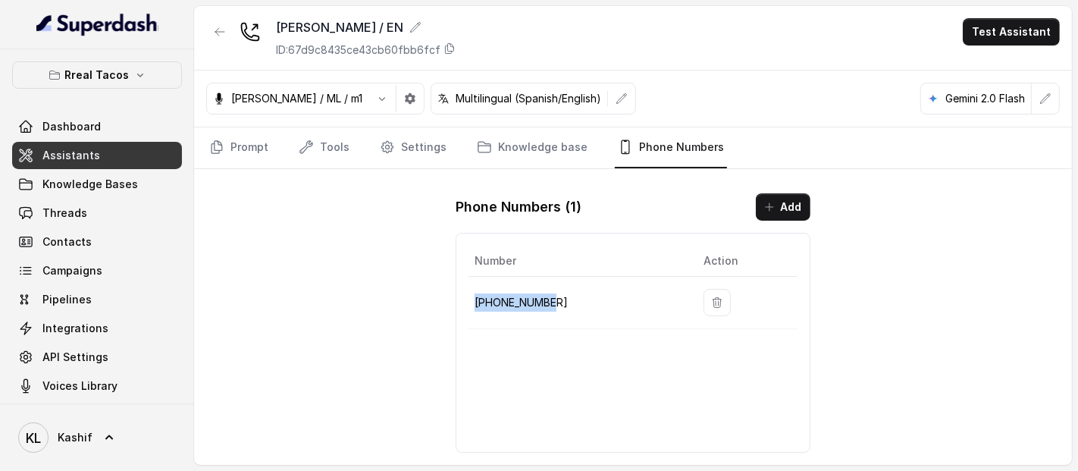
drag, startPoint x: 471, startPoint y: 302, endPoint x: 544, endPoint y: 299, distance: 72.8
click at [544, 299] on td "+14706939575" at bounding box center [579, 303] width 223 height 52
copy p "+14706939575"
click at [114, 207] on link "Threads" at bounding box center [97, 212] width 170 height 27
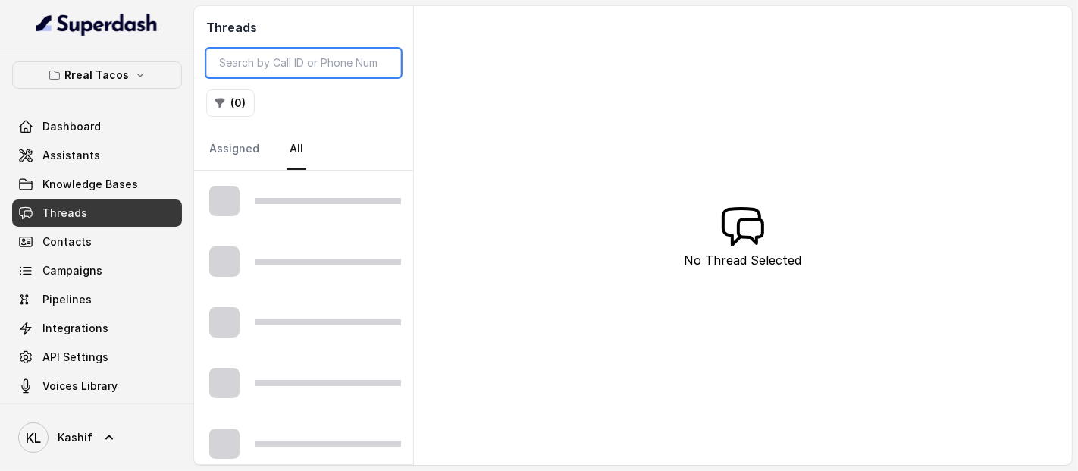
click at [355, 71] on input "search" at bounding box center [303, 62] width 195 height 29
paste input "+14706939575"
click at [229, 68] on input "+14706939575" at bounding box center [303, 62] width 195 height 29
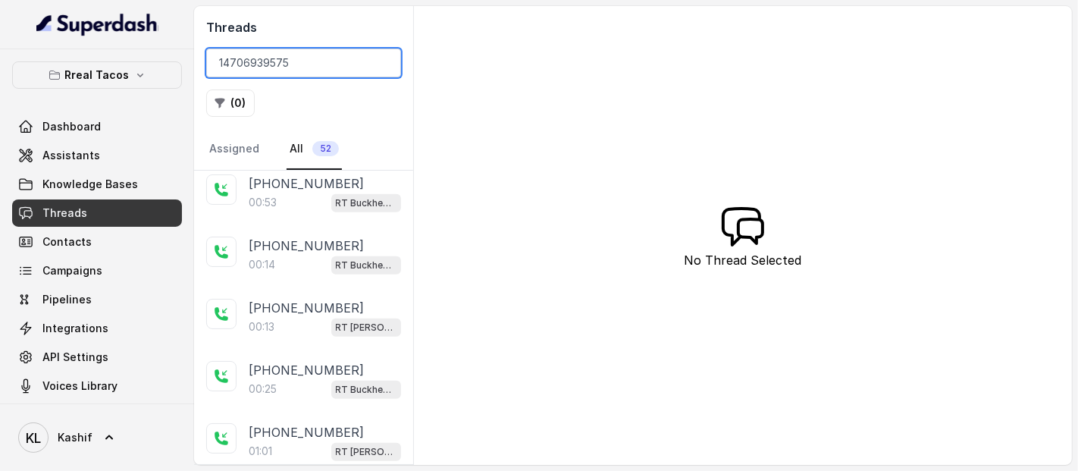
scroll to position [769, 0]
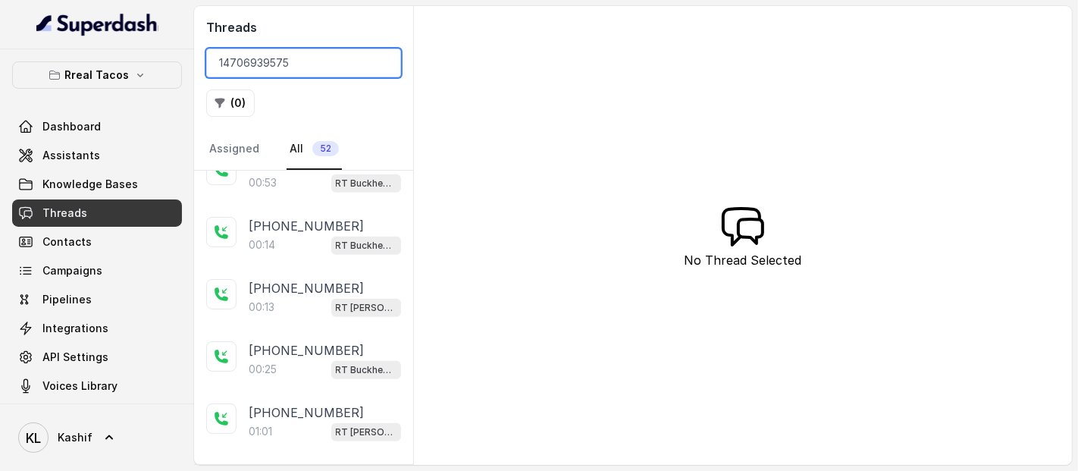
type input "14706939575"
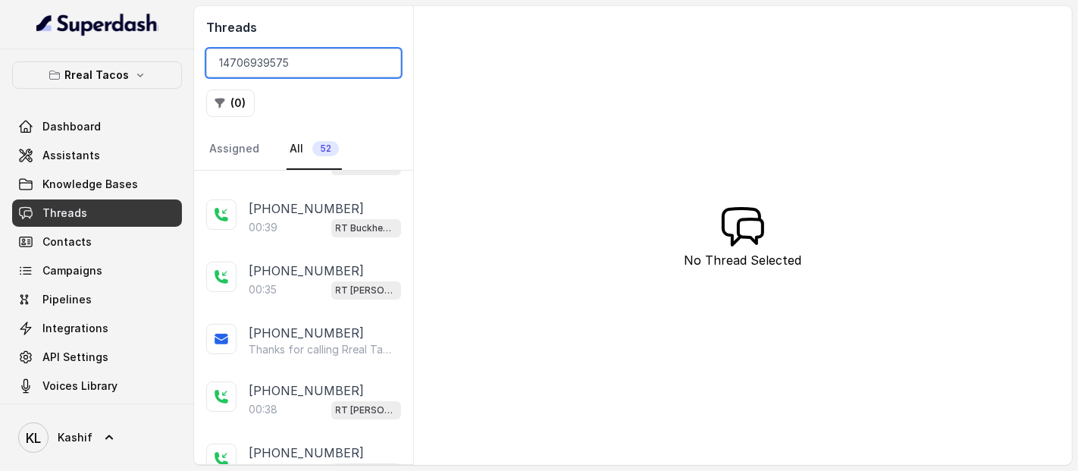
scroll to position [0, 0]
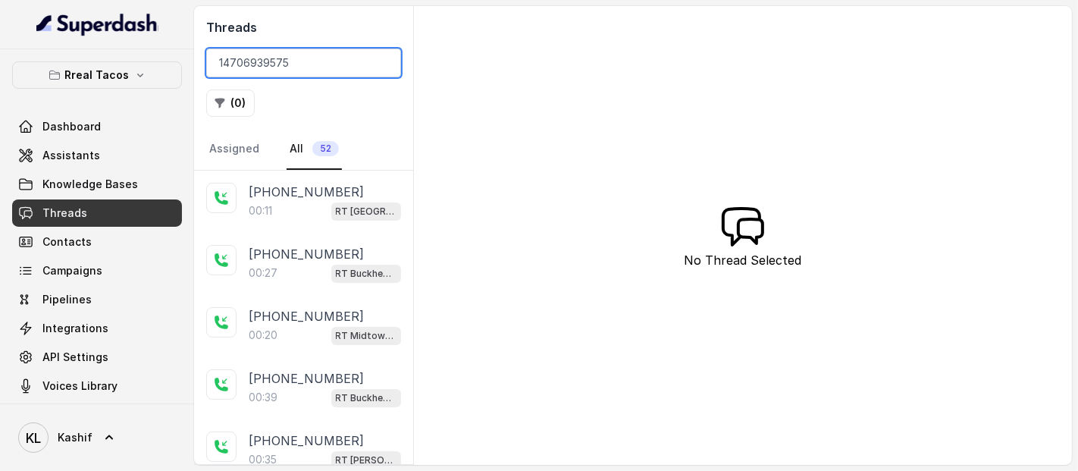
drag, startPoint x: 294, startPoint y: 62, endPoint x: 217, endPoint y: 57, distance: 76.7
click at [217, 57] on input "14706939575" at bounding box center [303, 62] width 195 height 29
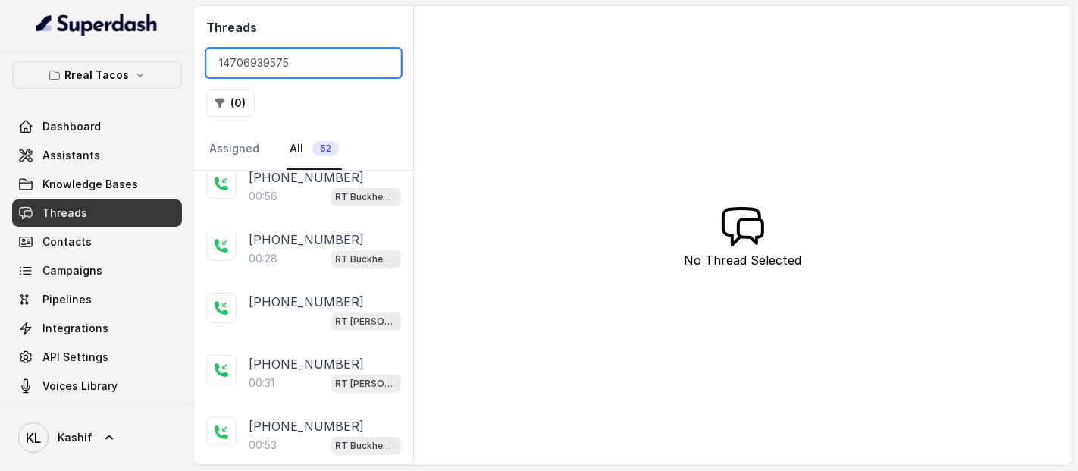
scroll to position [500, 0]
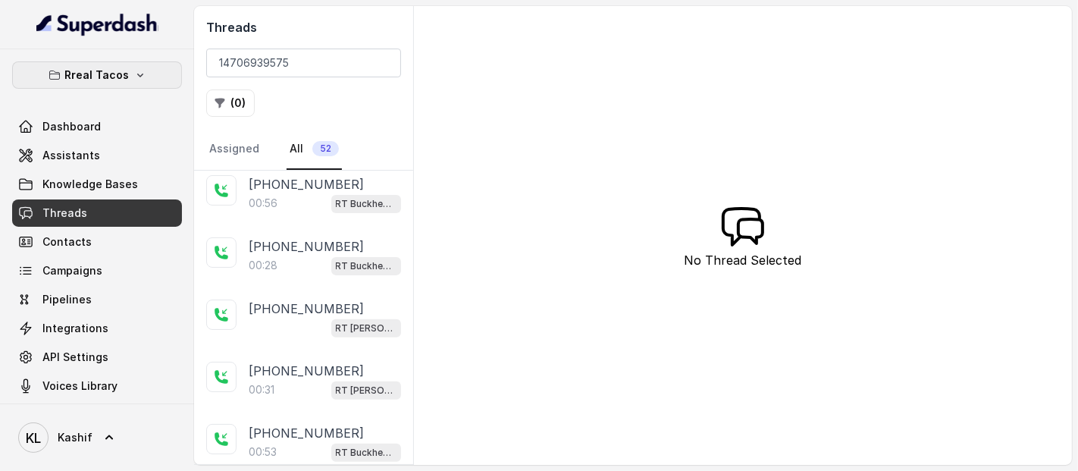
click at [119, 62] on button "Rreal Tacos" at bounding box center [97, 74] width 170 height 27
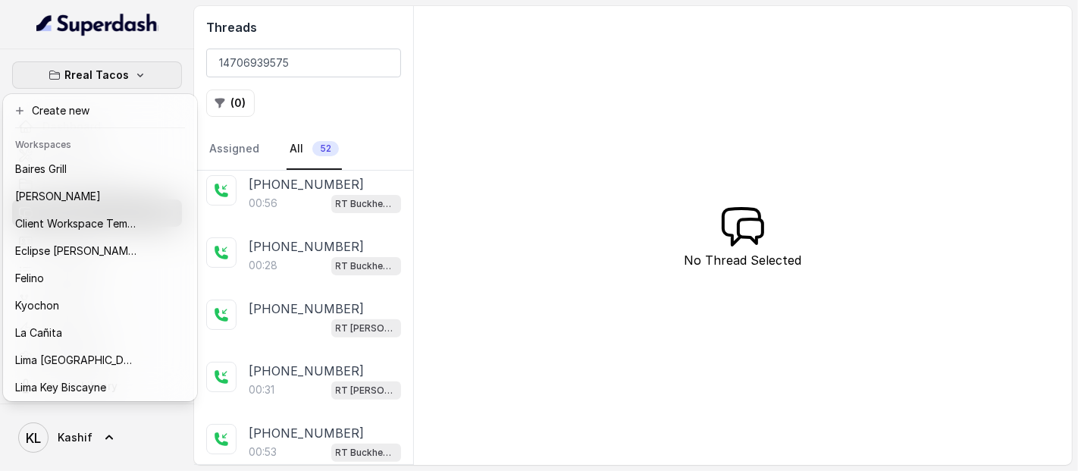
click at [246, 24] on div "Rreal Tacos Dashboard Assistants Knowledge Bases Threads Contacts Campaigns Pip…" at bounding box center [539, 235] width 1078 height 471
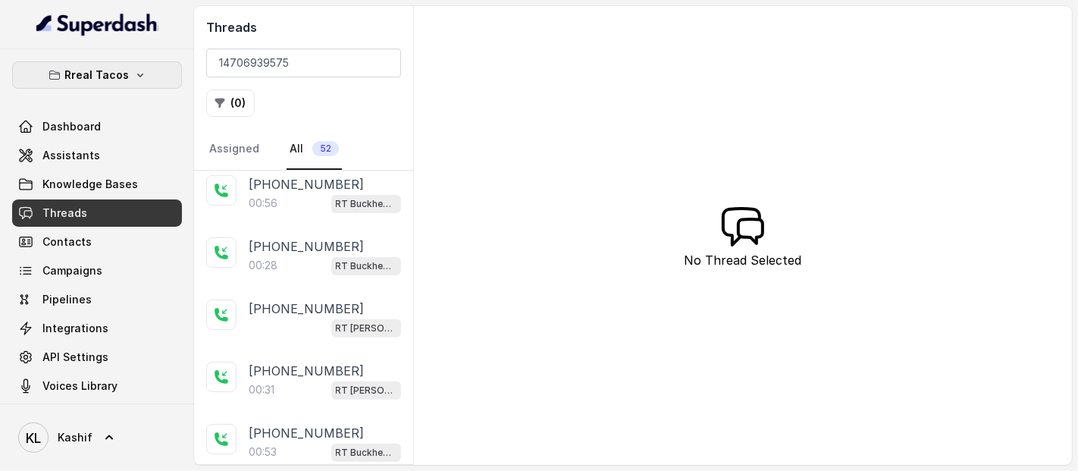
click at [120, 81] on button "Rreal Tacos" at bounding box center [97, 74] width 170 height 27
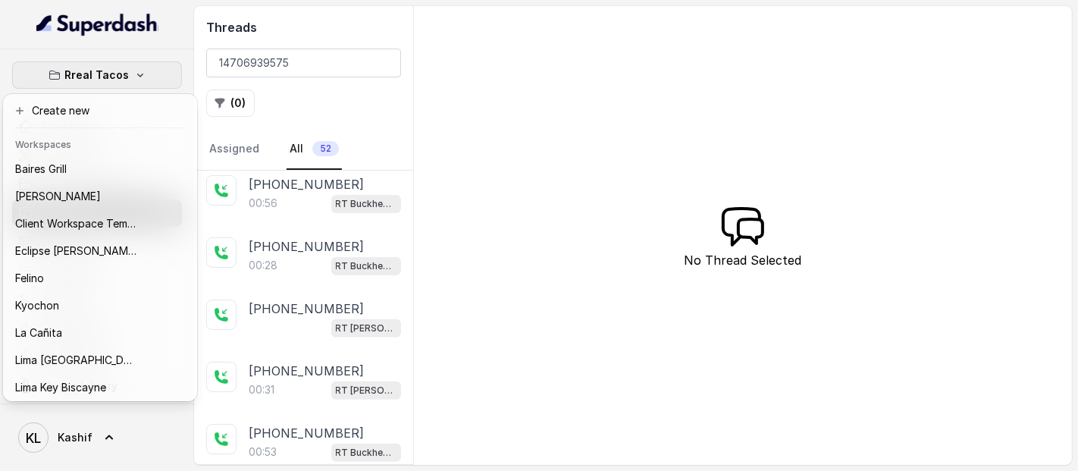
click at [274, 57] on div "Rreal Tacos Dashboard Assistants Knowledge Bases Threads Contacts Campaigns Pip…" at bounding box center [539, 235] width 1078 height 471
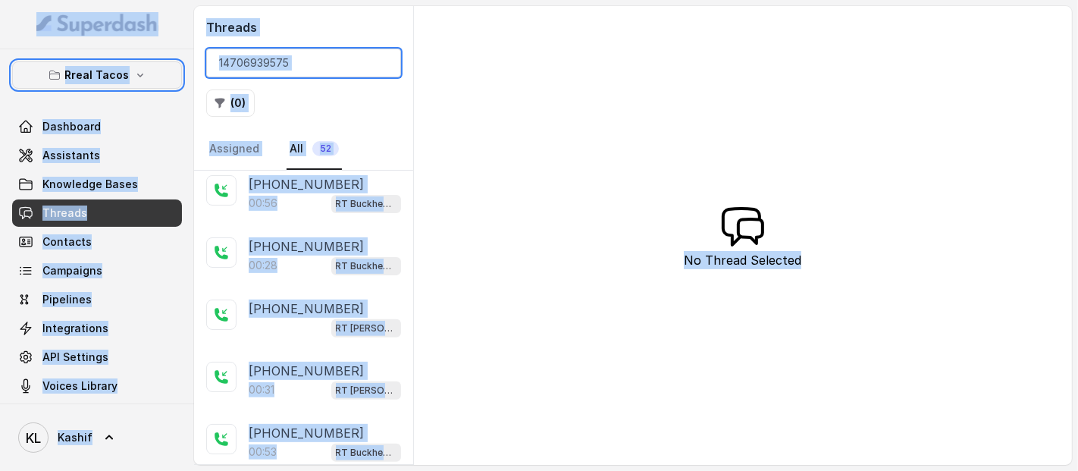
click at [305, 60] on input "14706939575" at bounding box center [303, 62] width 195 height 29
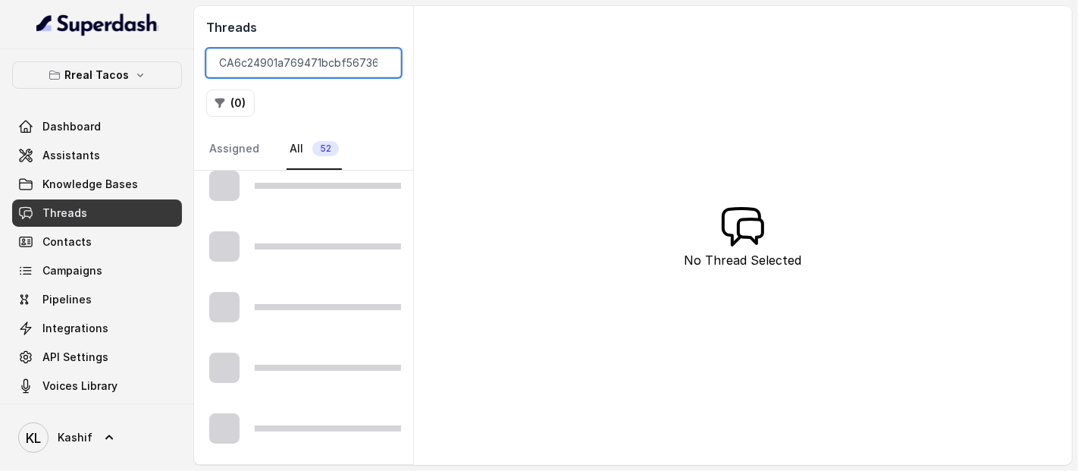
scroll to position [0, 29]
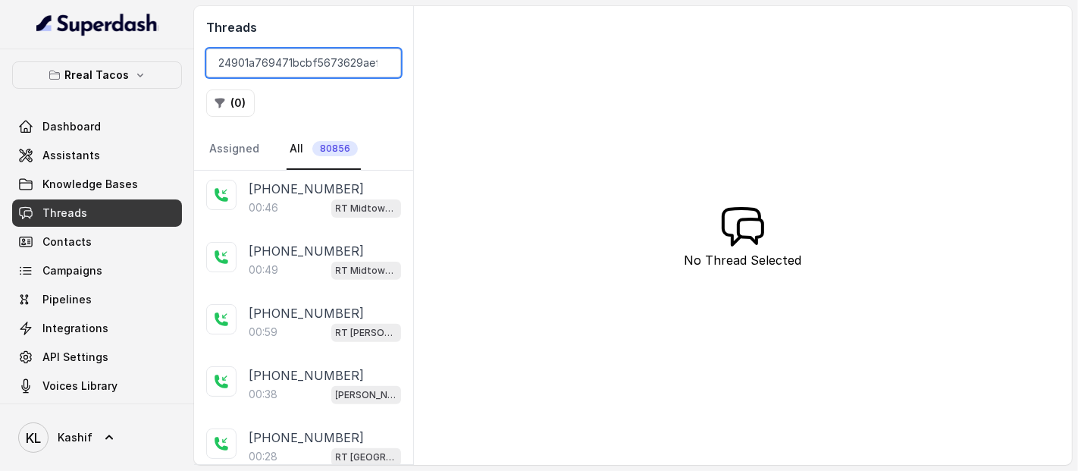
type input "CA6c24901a769471bcbf5673629aefe9cc"
click at [339, 224] on div "+14709448505 00:46 RT Midtown / EN" at bounding box center [303, 198] width 219 height 62
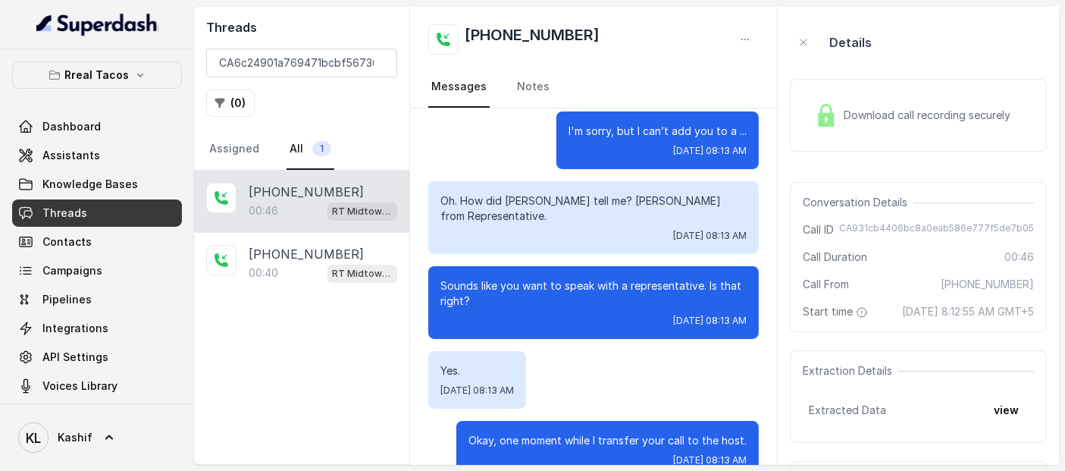
click at [286, 216] on div "00:46 RT Midtown / EN" at bounding box center [323, 211] width 149 height 20
click at [251, 326] on div "+14709448505 00:46 RT Midtown / EN +16364840905 00:40 RT Midtown / EN" at bounding box center [301, 317] width 215 height 293
click at [330, 59] on input "CA6c24901a769471bcbf5673629aefe9cc" at bounding box center [301, 62] width 191 height 29
click at [227, 58] on input "CA6c24901a769471bcbf5673629aefe9cc" at bounding box center [301, 62] width 191 height 29
click at [260, 77] on div "Threads CA6c24901a769471bcbf5673629aefe9cc ( 0 ) Assigned All 1" at bounding box center [301, 88] width 215 height 164
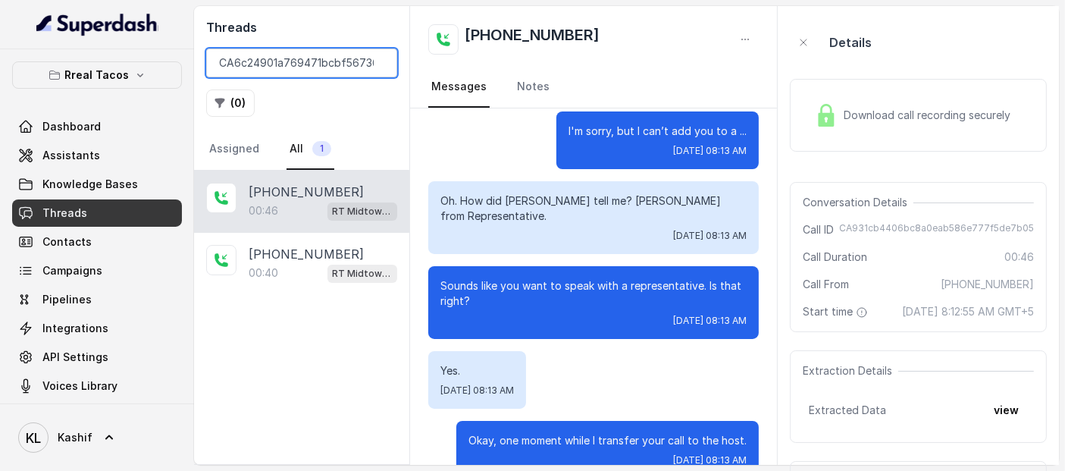
click at [343, 66] on input "CA6c24901a769471bcbf5673629aefe9cc" at bounding box center [301, 62] width 191 height 29
click at [303, 347] on div "+14709448505 00:46 RT Midtown / EN +16364840905 00:40 RT Midtown / EN" at bounding box center [301, 317] width 215 height 293
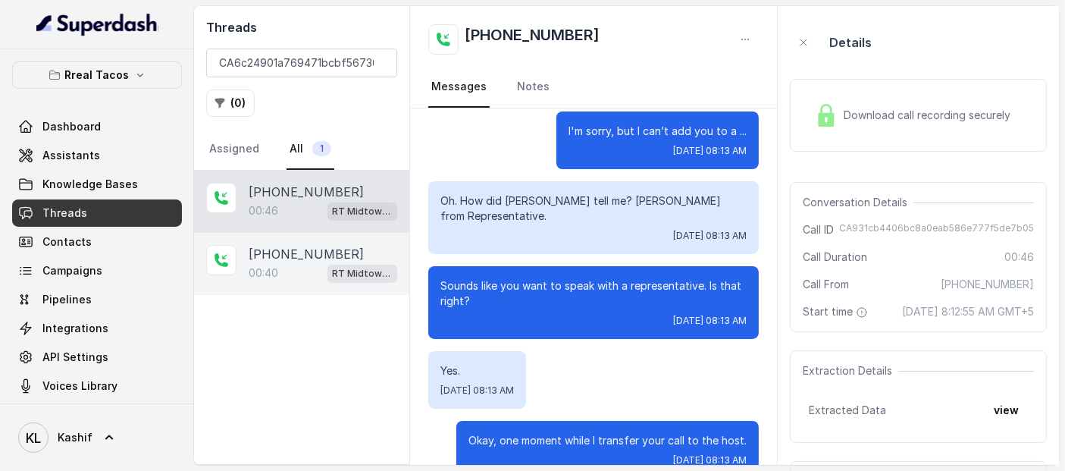
click at [299, 263] on div "00:40 RT Midtown / EN" at bounding box center [323, 273] width 149 height 20
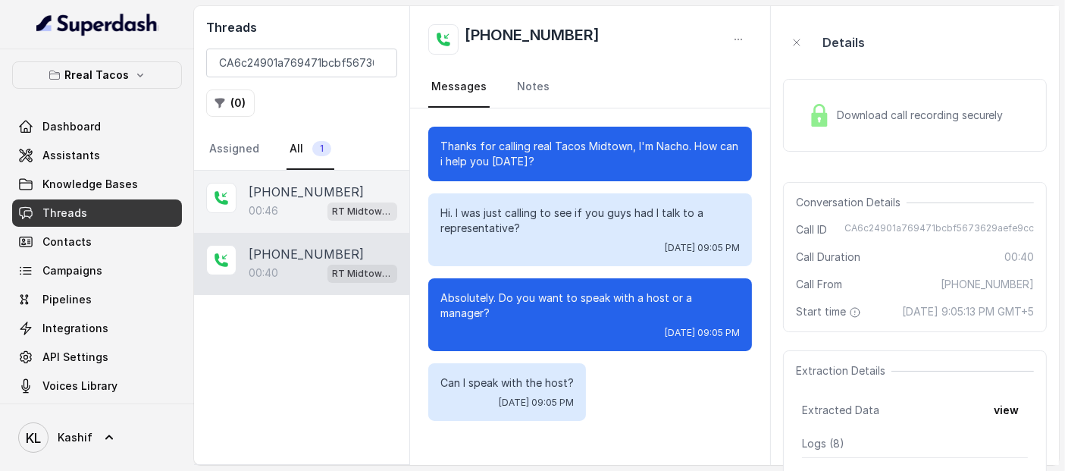
click at [350, 220] on div "+14709448505 00:46 RT Midtown / EN" at bounding box center [301, 202] width 215 height 62
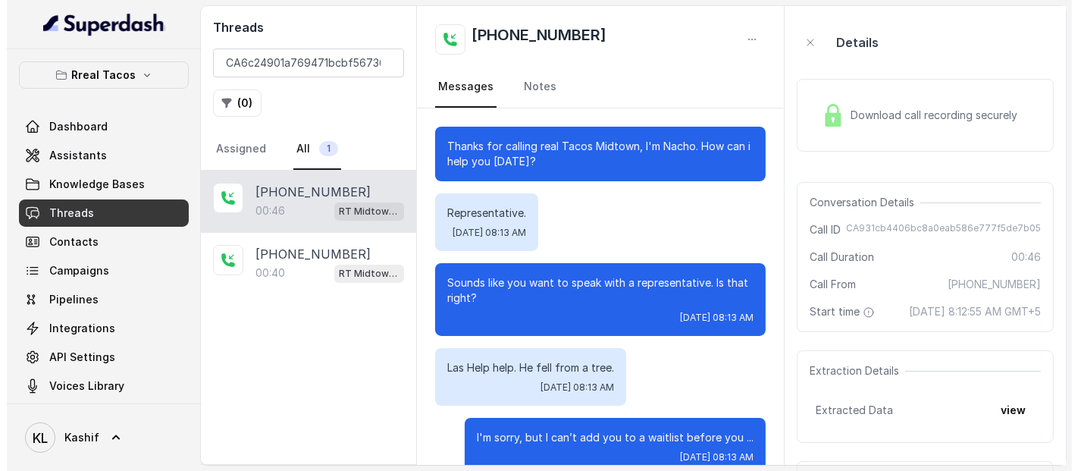
scroll to position [461, 0]
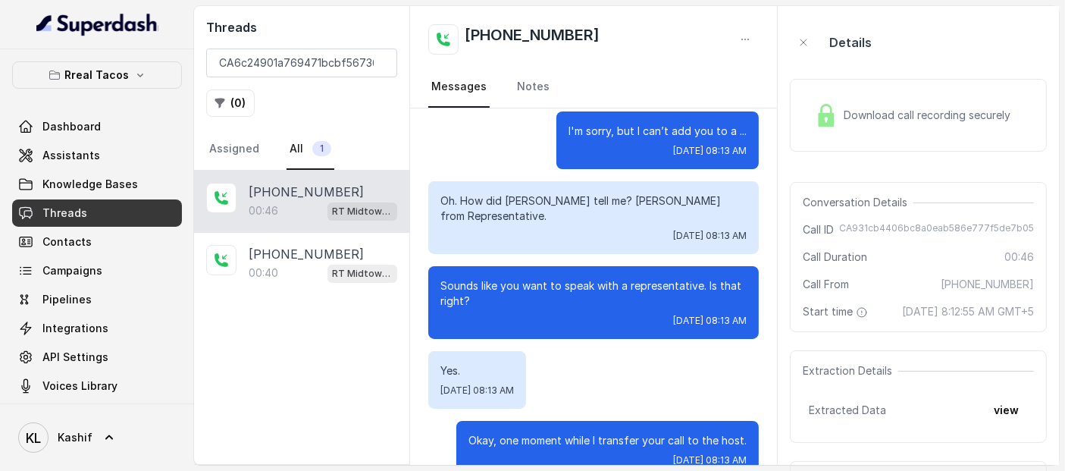
click at [316, 150] on span "1" at bounding box center [321, 148] width 19 height 15
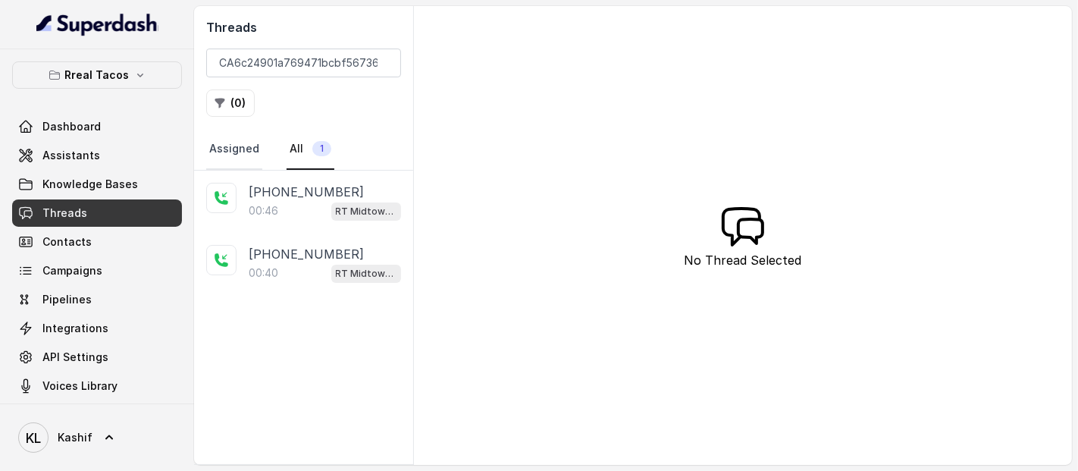
click at [227, 137] on link "Assigned" at bounding box center [234, 149] width 56 height 41
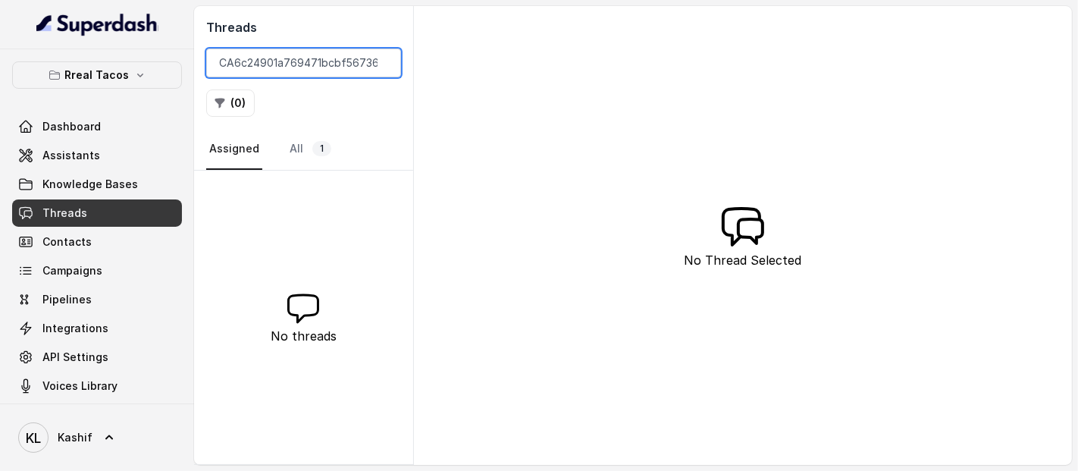
click at [309, 52] on input "CA6c24901a769471bcbf5673629aefe9cc" at bounding box center [303, 62] width 195 height 29
click at [303, 139] on link "All 1" at bounding box center [310, 149] width 48 height 41
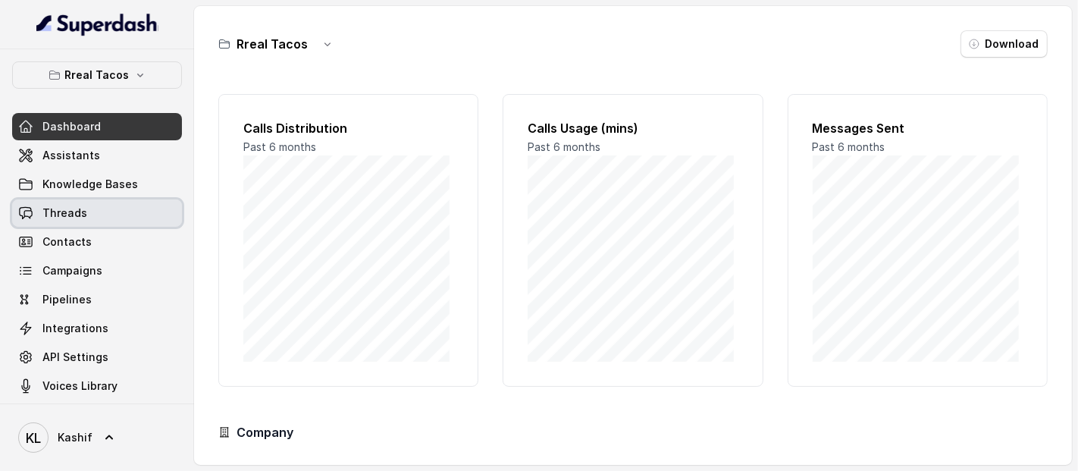
click at [95, 202] on link "Threads" at bounding box center [97, 212] width 170 height 27
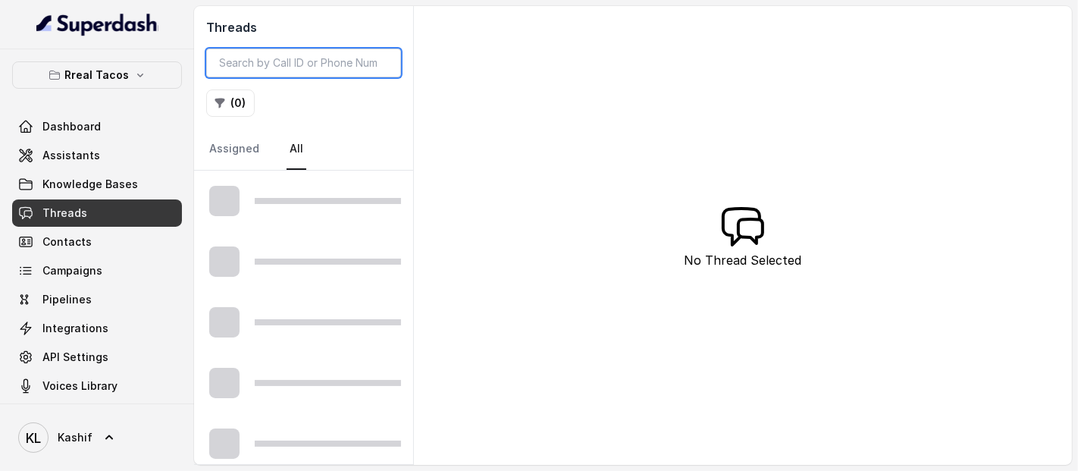
click at [360, 55] on input "search" at bounding box center [303, 62] width 195 height 29
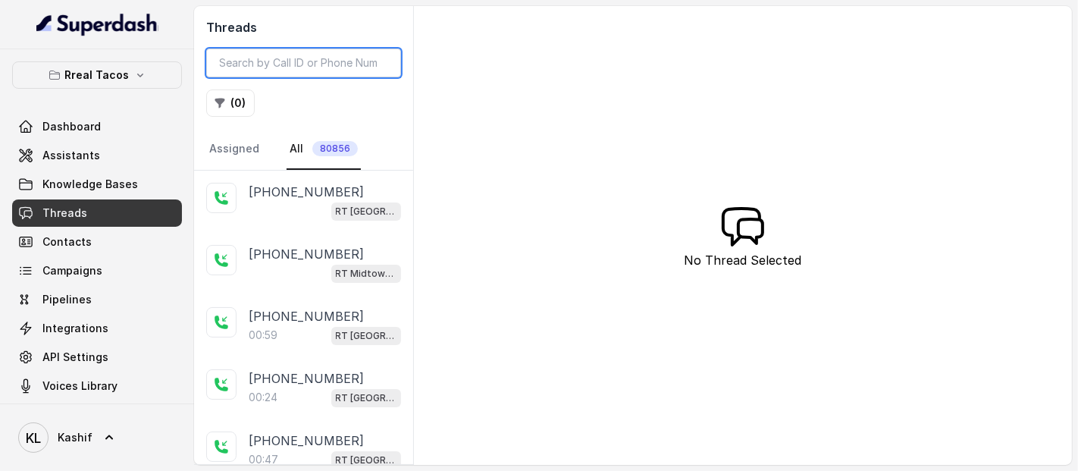
paste input "CA6c24901a769471bcbf5673629aefe9cc"
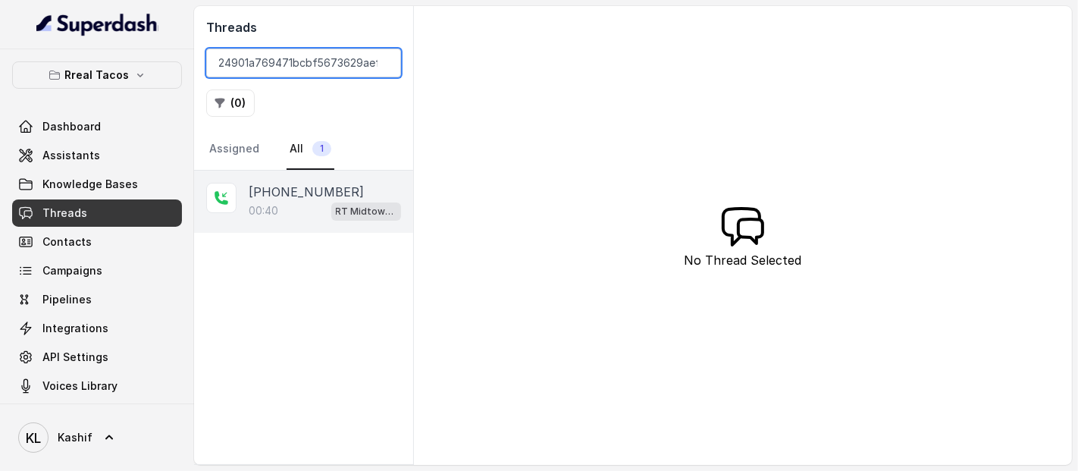
type input "CA6c24901a769471bcbf5673629aefe9cc"
click at [302, 228] on div "[PHONE_NUMBER]:40 RT Midtown / EN" at bounding box center [303, 202] width 219 height 62
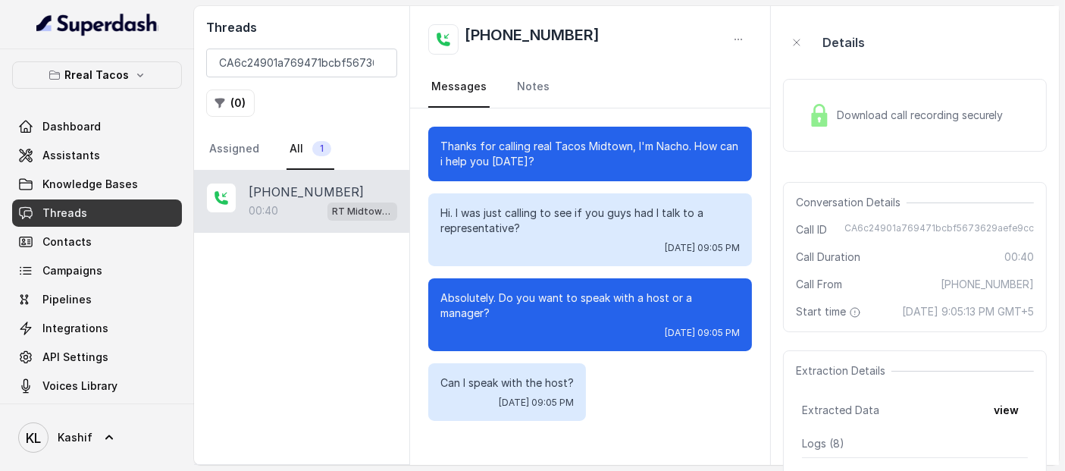
click at [908, 123] on div "Download call recording securely" at bounding box center [906, 115] width 208 height 35
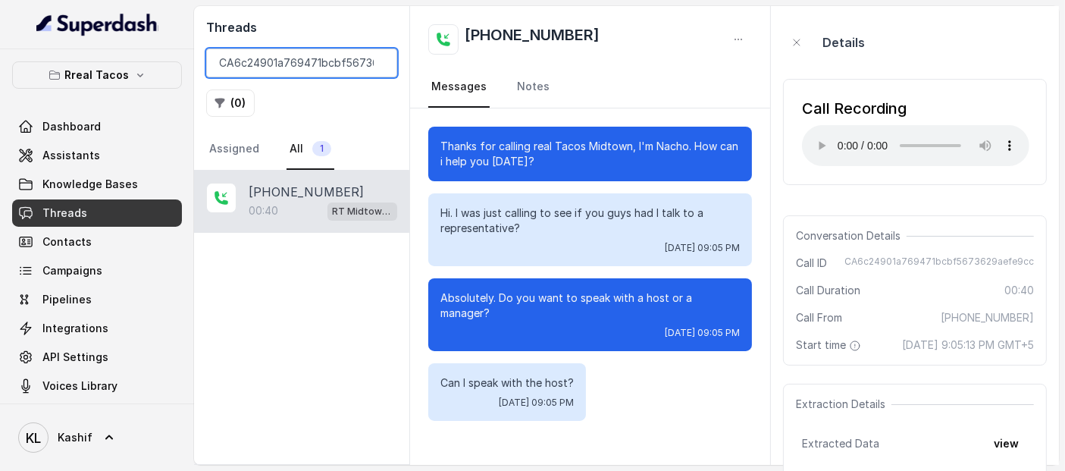
click at [346, 61] on input "CA6c24901a769471bcbf5673629aefe9cc" at bounding box center [301, 62] width 191 height 29
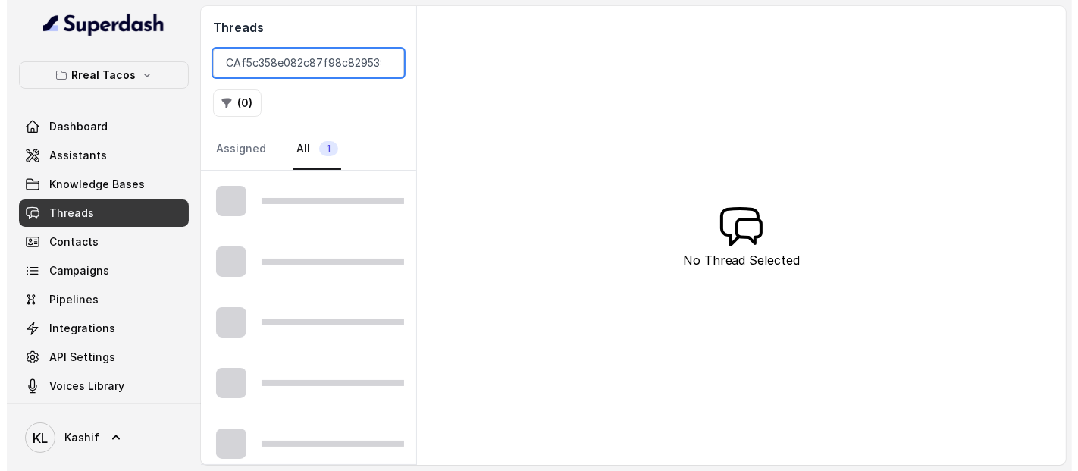
scroll to position [0, 17]
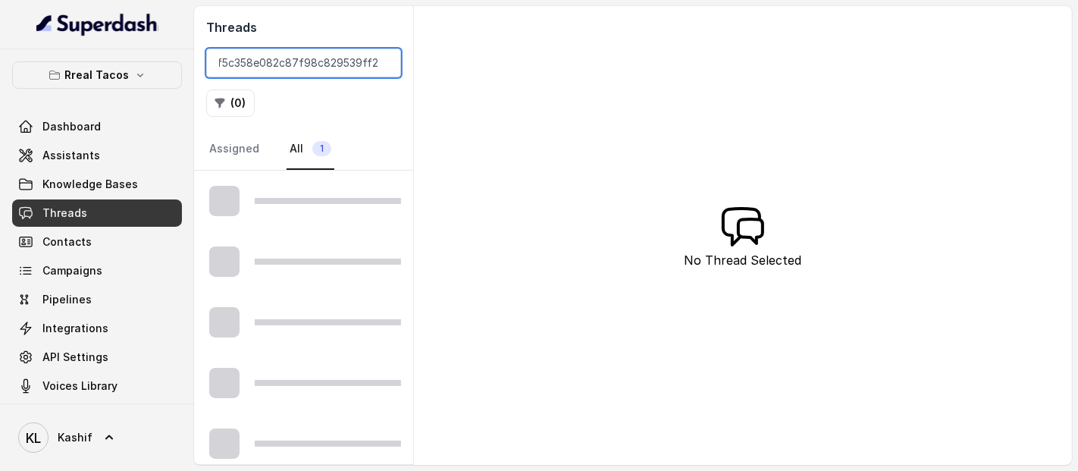
type input "CAf5c358e082c87f98c829539ff2f6f7f4"
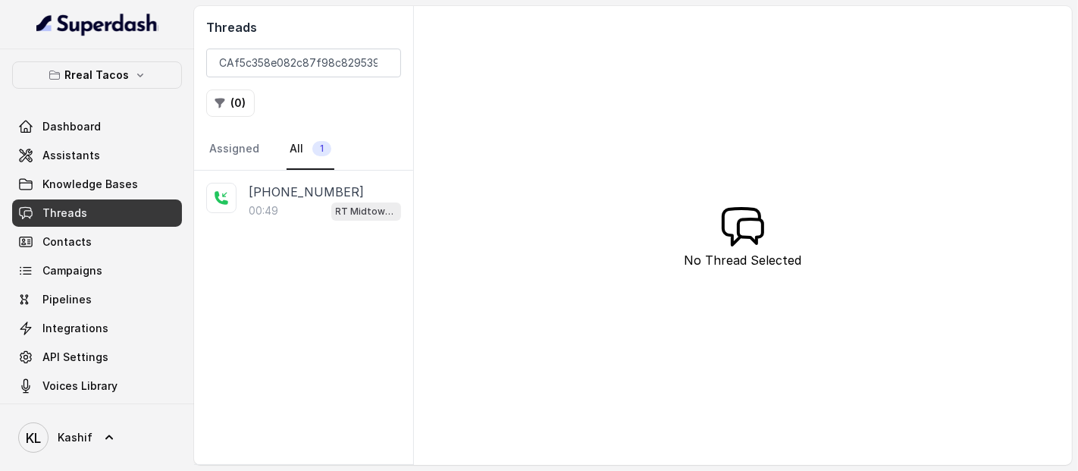
click at [279, 207] on div "00:49 RT Midtown / EN" at bounding box center [325, 211] width 152 height 20
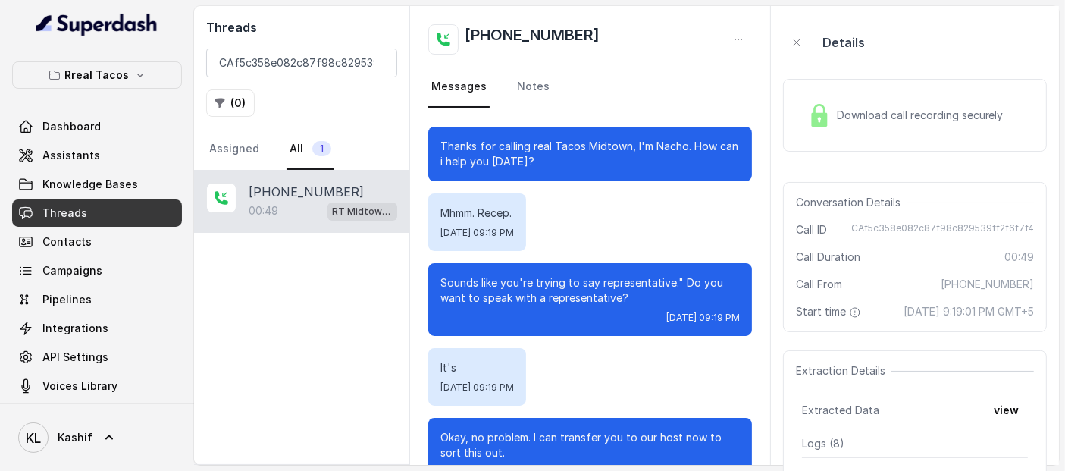
scroll to position [112, 0]
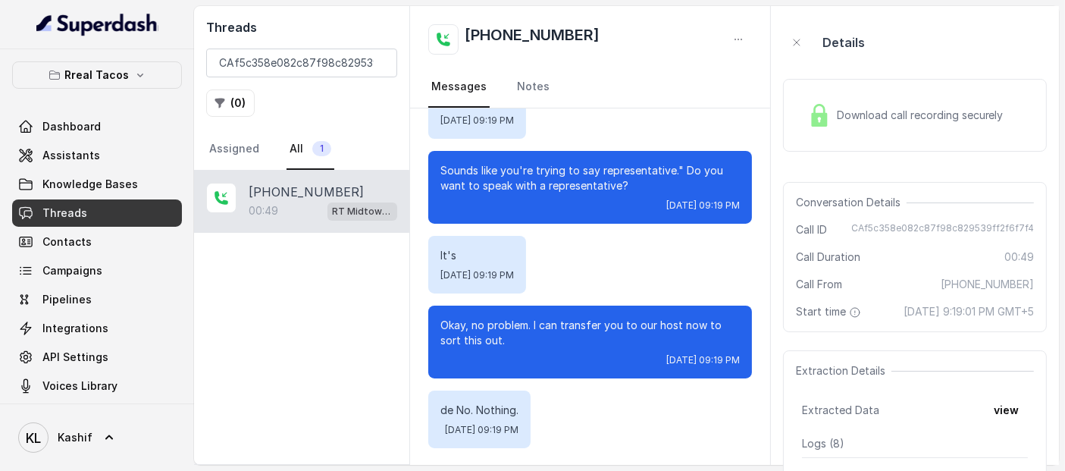
click at [900, 127] on div "Download call recording securely" at bounding box center [906, 115] width 208 height 35
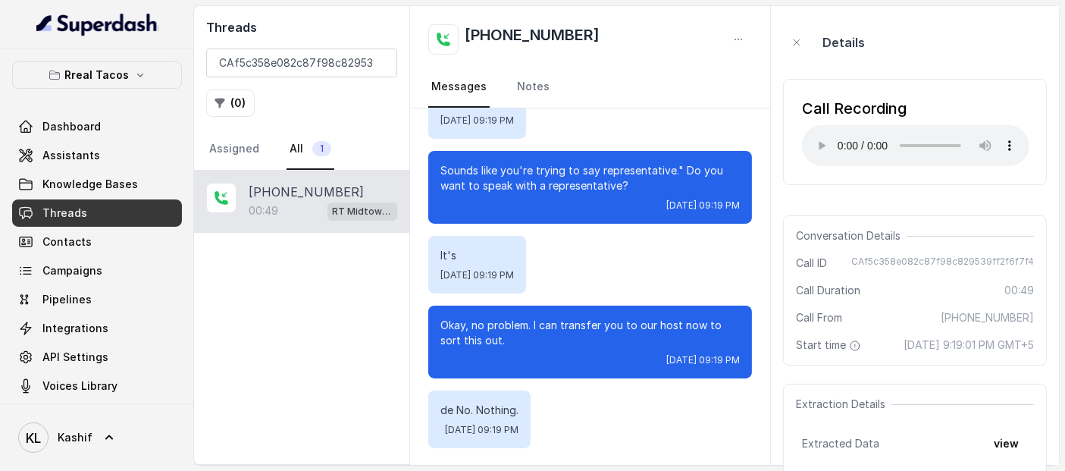
click at [961, 36] on div "Details" at bounding box center [915, 42] width 264 height 48
click at [30, 77] on button "Rreal Tacos" at bounding box center [97, 74] width 170 height 27
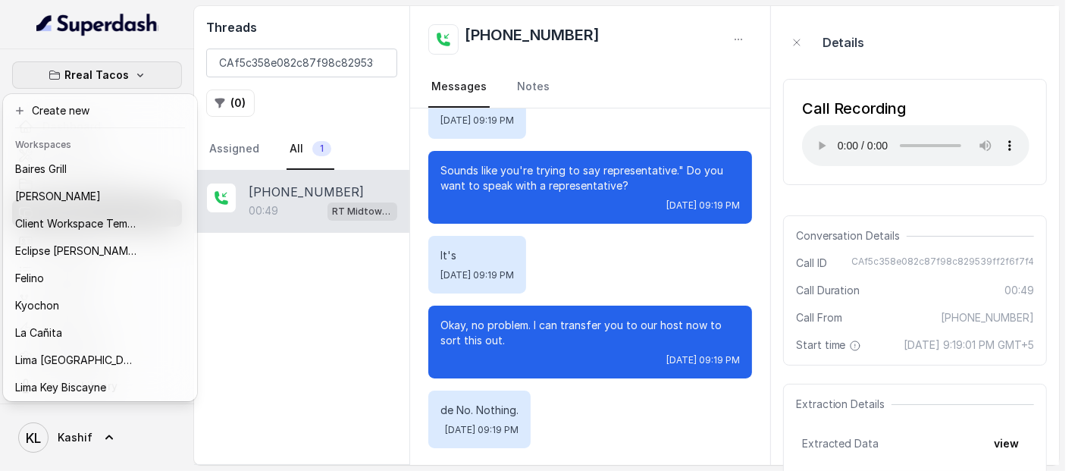
click at [245, 75] on div "Rreal Tacos Dashboard Assistants Knowledge Bases Threads Contacts Campaigns Pip…" at bounding box center [532, 235] width 1065 height 471
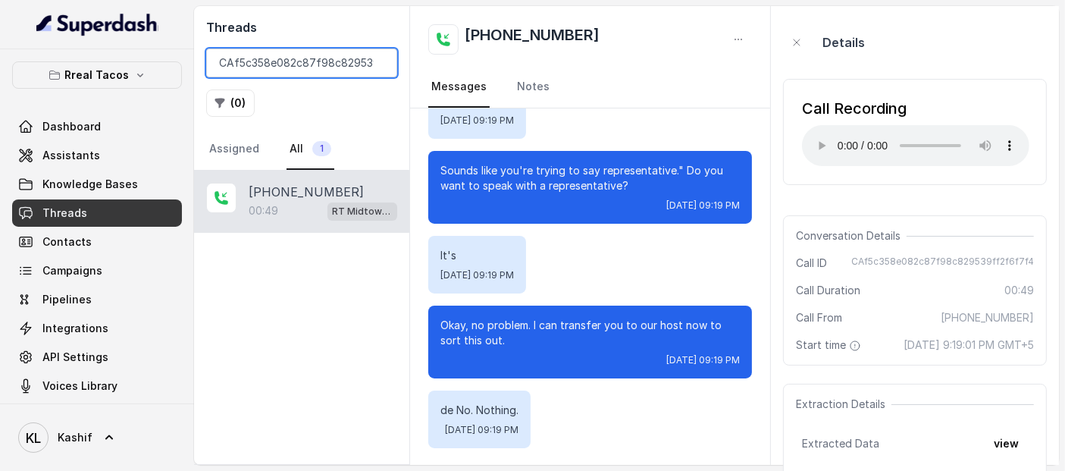
click at [314, 55] on input "CAf5c358e082c87f98c829539ff2f6f7f4" at bounding box center [301, 62] width 191 height 29
paste input "d8b0a78fc865daa85e9b4d0af900c4ad"
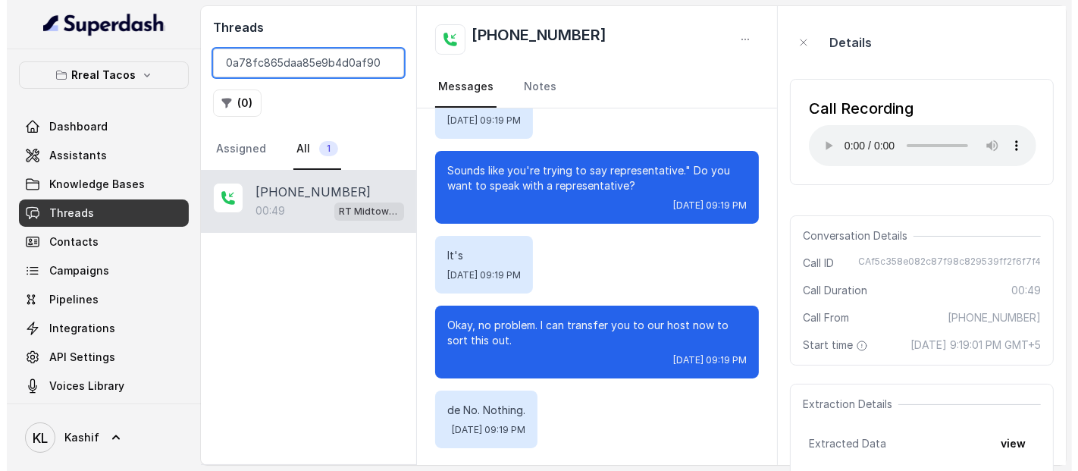
scroll to position [0, 32]
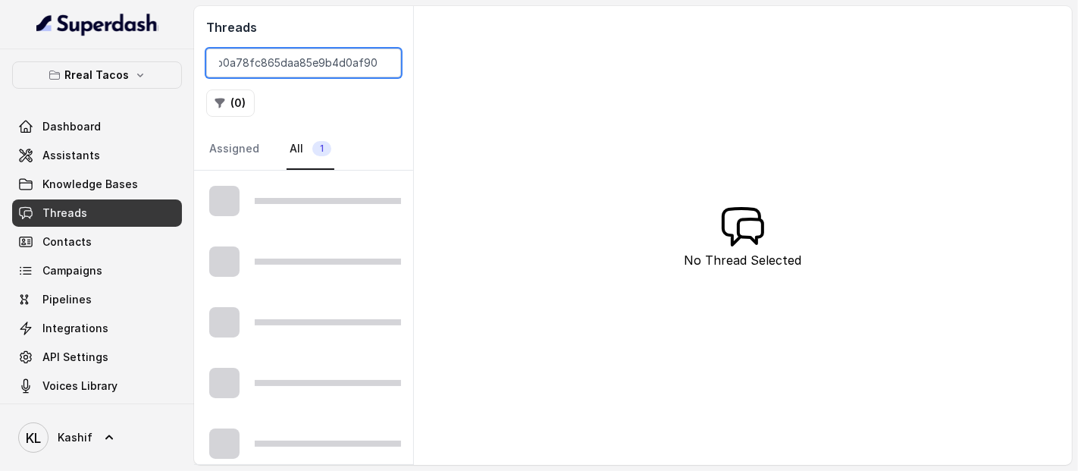
type input "CAd8b0a78fc865daa85e9b4d0af900c4ad"
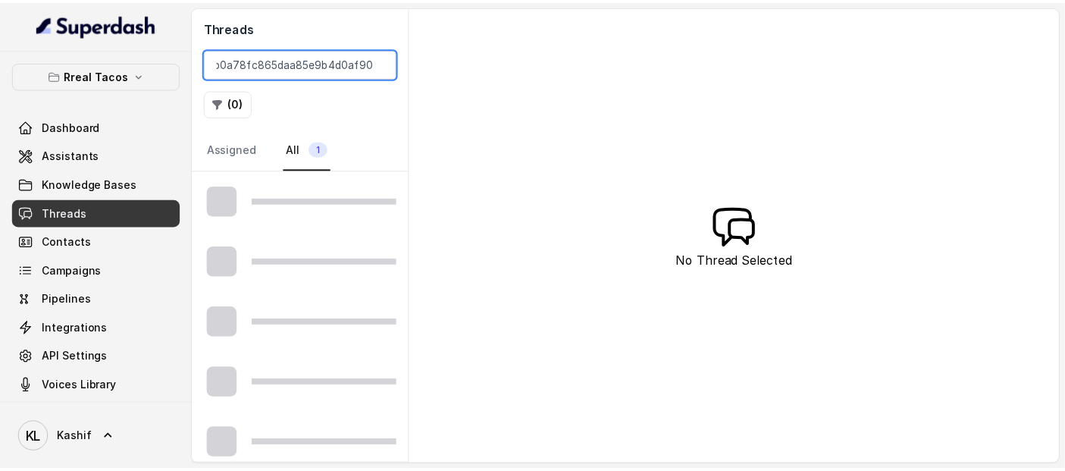
scroll to position [0, 0]
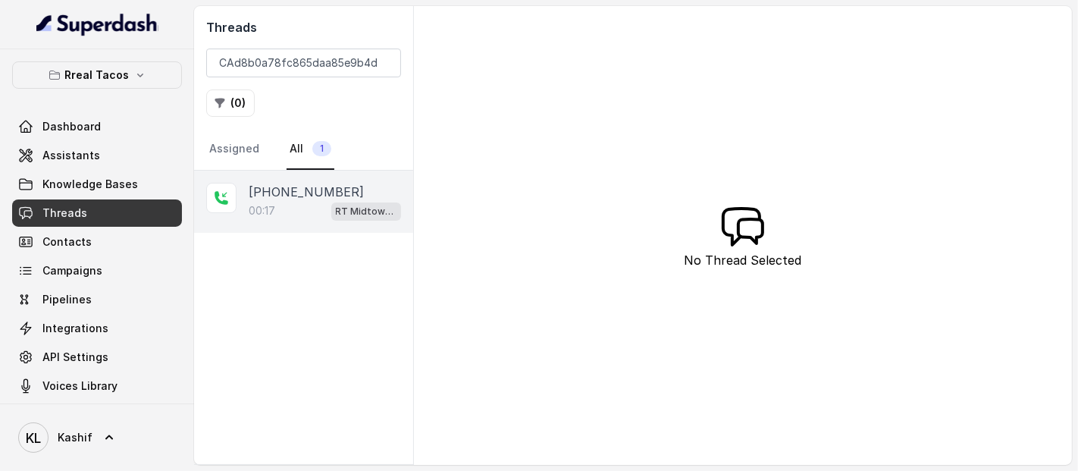
click at [277, 183] on p "[PHONE_NUMBER]" at bounding box center [306, 192] width 115 height 18
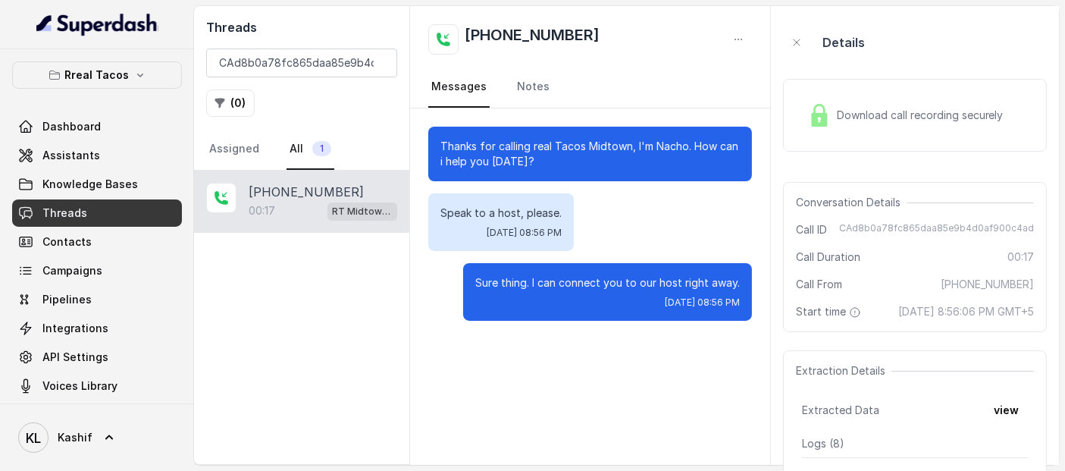
click at [885, 111] on span "Download call recording securely" at bounding box center [923, 115] width 173 height 15
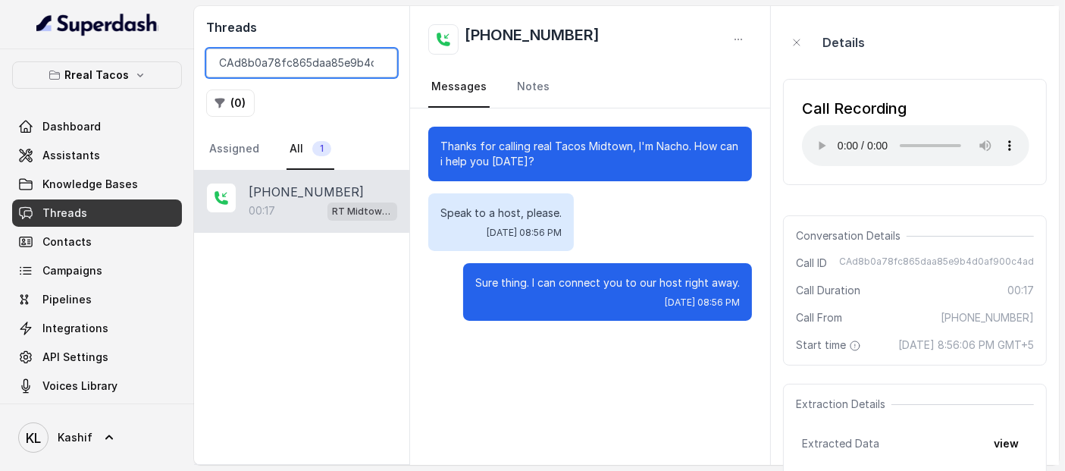
click at [279, 74] on input "CAd8b0a78fc865daa85e9b4d0af900c4ad" at bounding box center [301, 62] width 191 height 29
paste input "CAb67d9c79952b0b585c87d03decd7bb43"
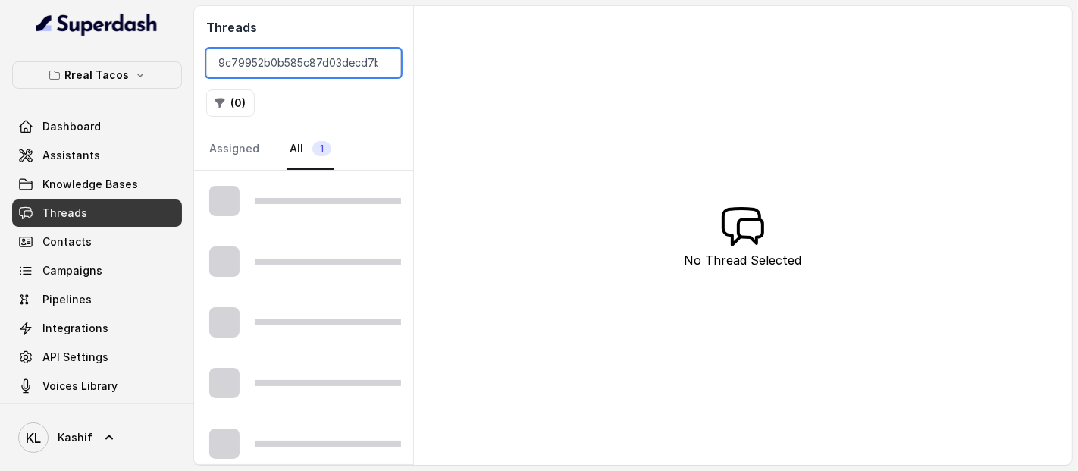
scroll to position [0, 39]
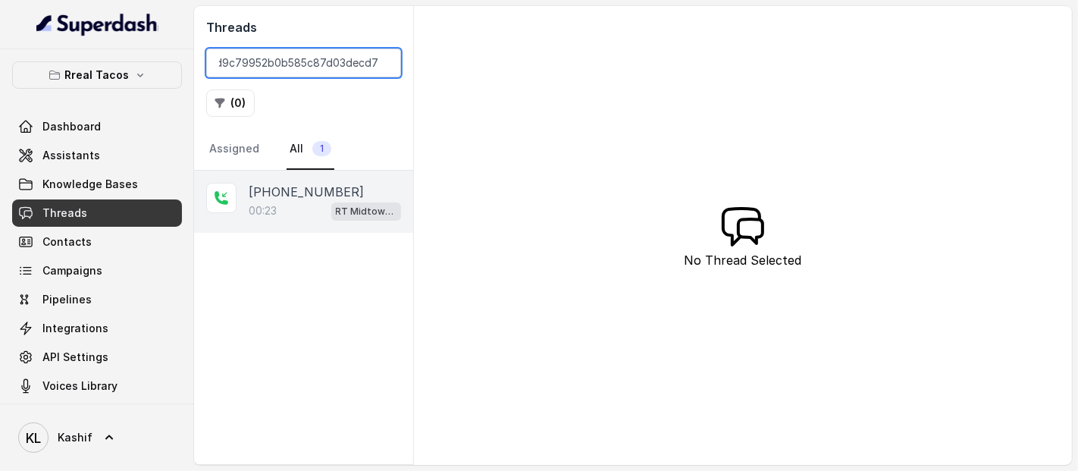
type input "CAb67d9c79952b0b585c87d03decd7bb43"
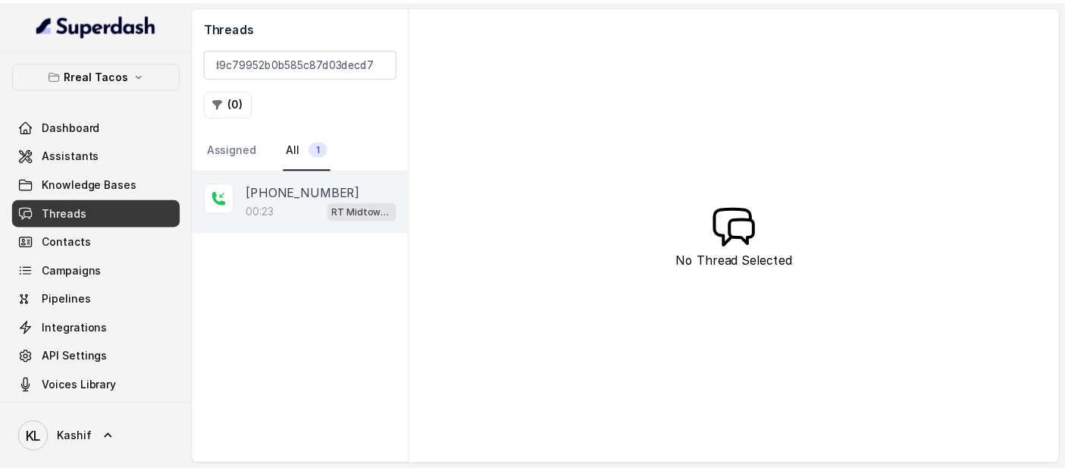
scroll to position [0, 0]
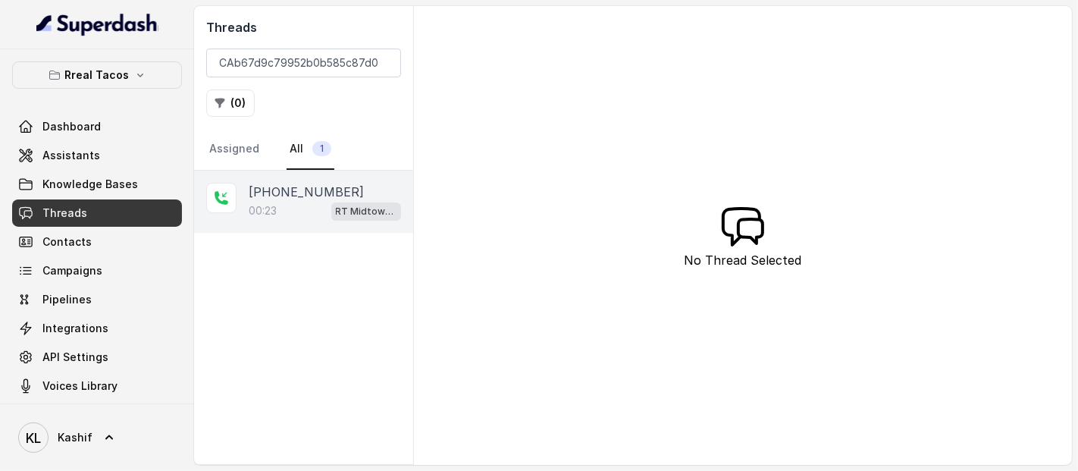
click at [261, 201] on div "00:23 RT Midtown / EN" at bounding box center [325, 211] width 152 height 20
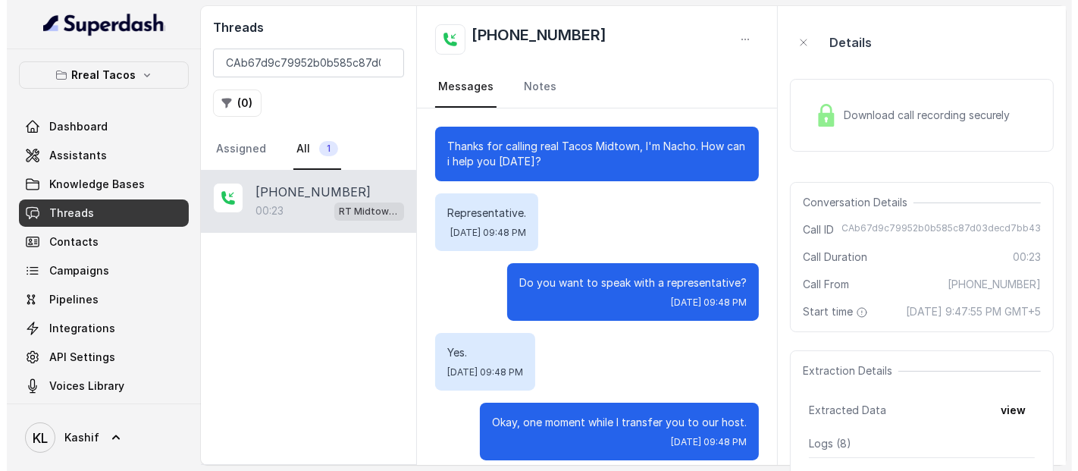
scroll to position [13, 0]
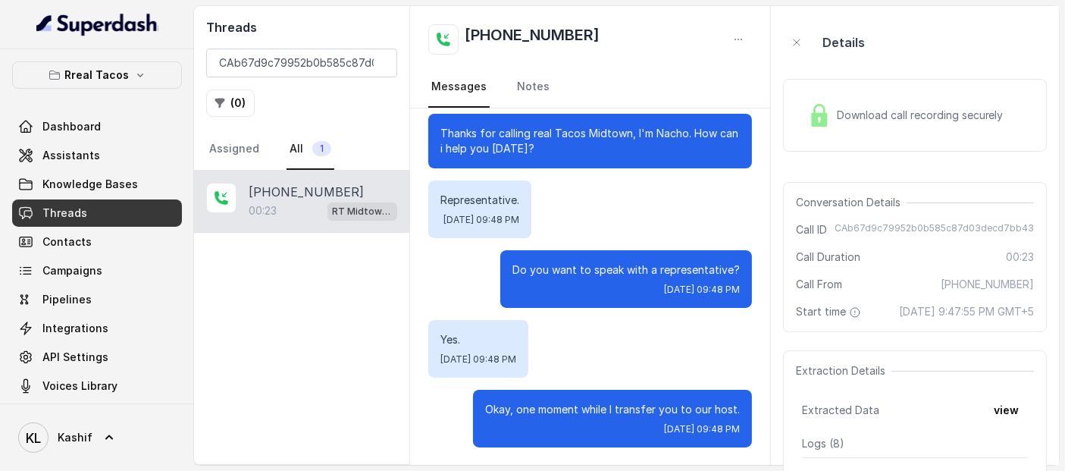
click at [879, 145] on div "Download call recording securely" at bounding box center [915, 115] width 264 height 73
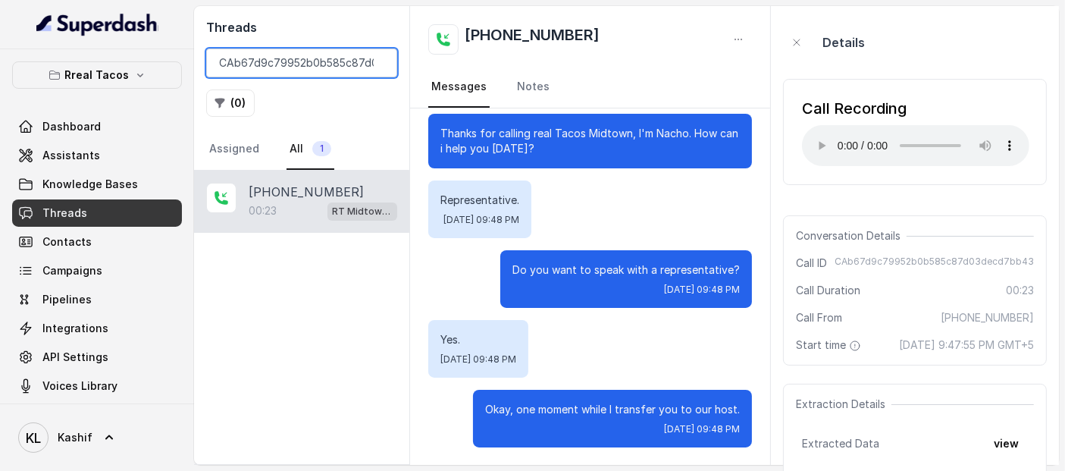
click at [299, 65] on input "CAb67d9c79952b0b585c87d03decd7bb43" at bounding box center [301, 62] width 191 height 29
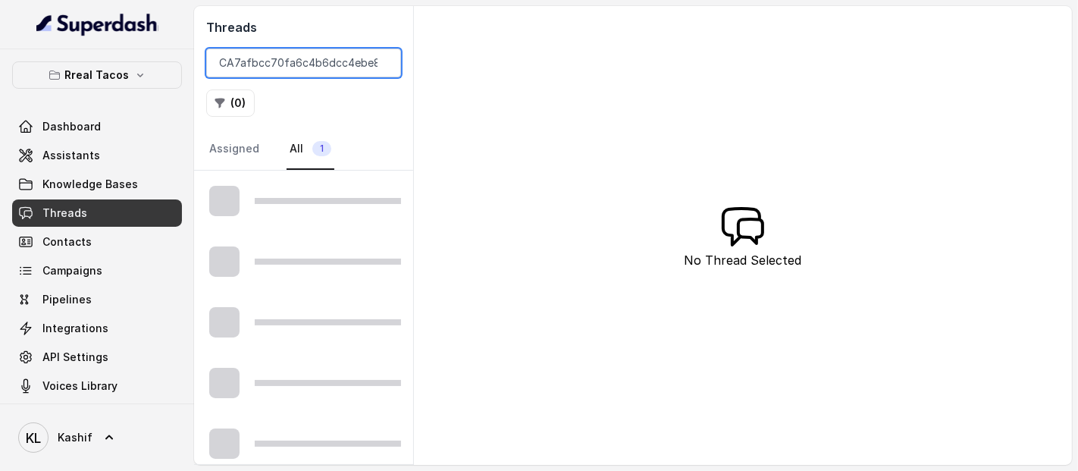
scroll to position [0, 30]
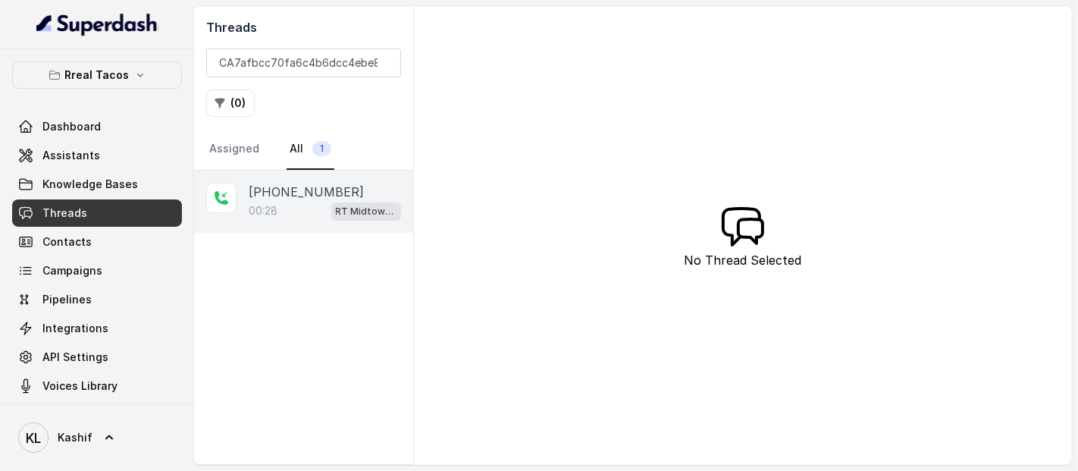
click at [329, 172] on div "[PHONE_NUMBER]:28 RT Midtown / EN" at bounding box center [303, 202] width 219 height 62
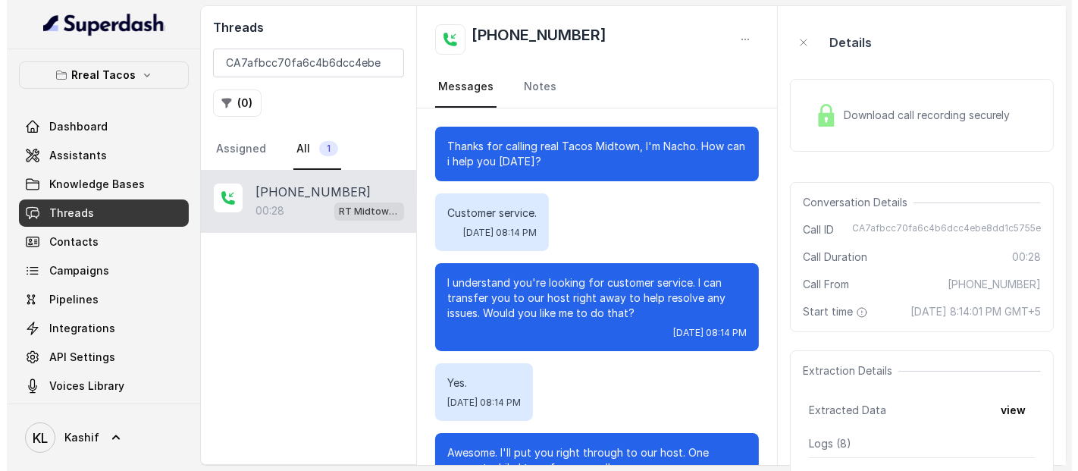
scroll to position [58, 0]
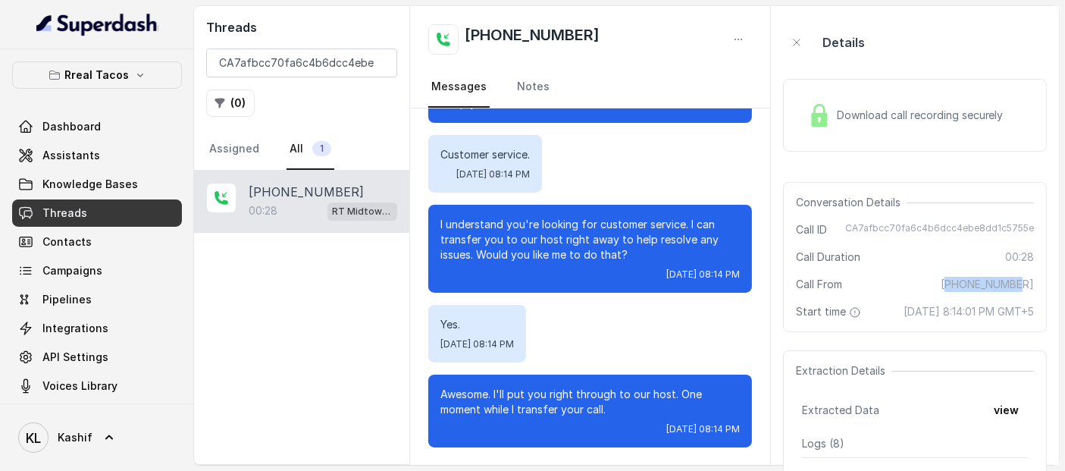
drag, startPoint x: 972, startPoint y: 286, endPoint x: 1055, endPoint y: 282, distance: 82.7
click at [1055, 282] on aside "Details Download call recording securely Conversation Details Call ID CA7afbcc7…" at bounding box center [915, 235] width 288 height 458
copy span "14709908469"
click at [414, 183] on div "Thanks for calling real Tacos Midtown, I'm Nacho. How can i help you [DATE]? Cu…" at bounding box center [589, 257] width 359 height 415
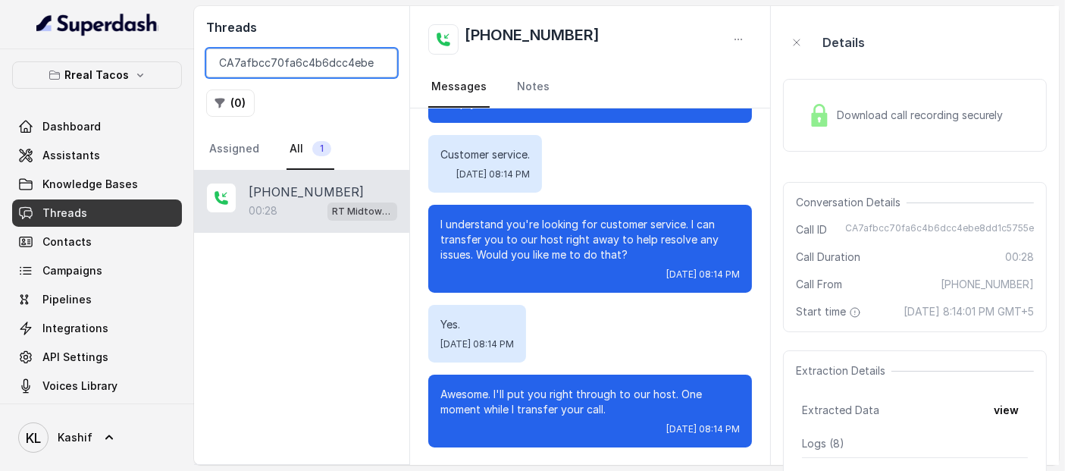
click at [322, 69] on input "CA7afbcc70fa6c4b6dcc4ebe8dd1c5755e" at bounding box center [301, 62] width 191 height 29
paste input "14709908469"
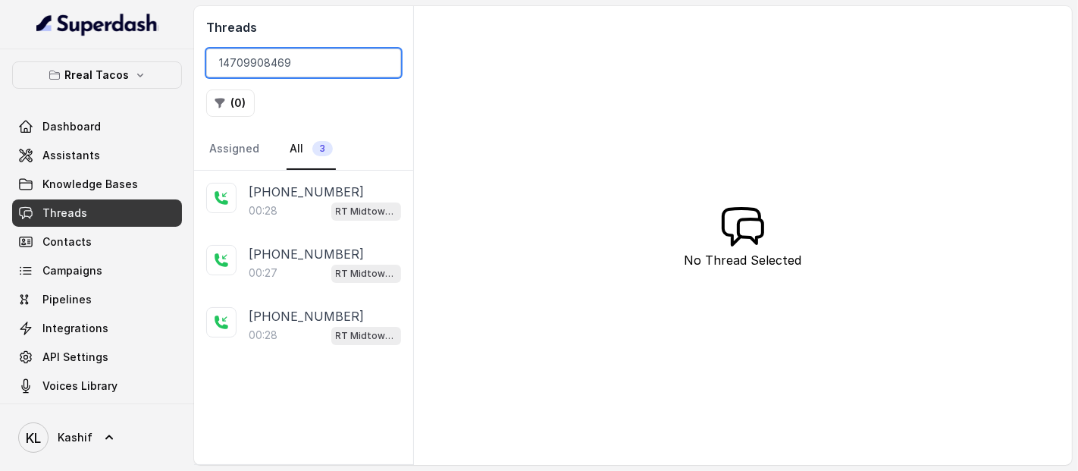
type input "14709908469"
